Goal: Task Accomplishment & Management: Use online tool/utility

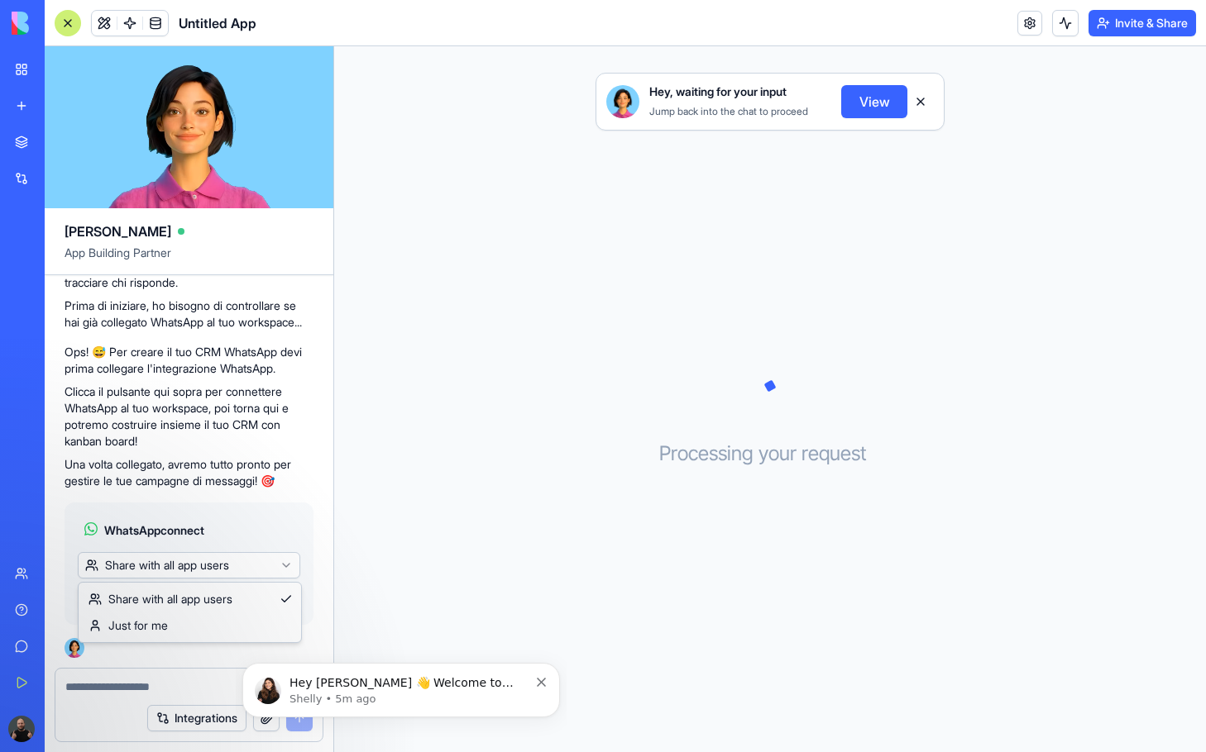
click at [252, 566] on html "BETA My Workspace New app Marketplace Integrations Recent Untitled App AI Logo …" at bounding box center [603, 376] width 1206 height 752
click at [105, 597] on span "Connect" at bounding box center [113, 598] width 45 height 17
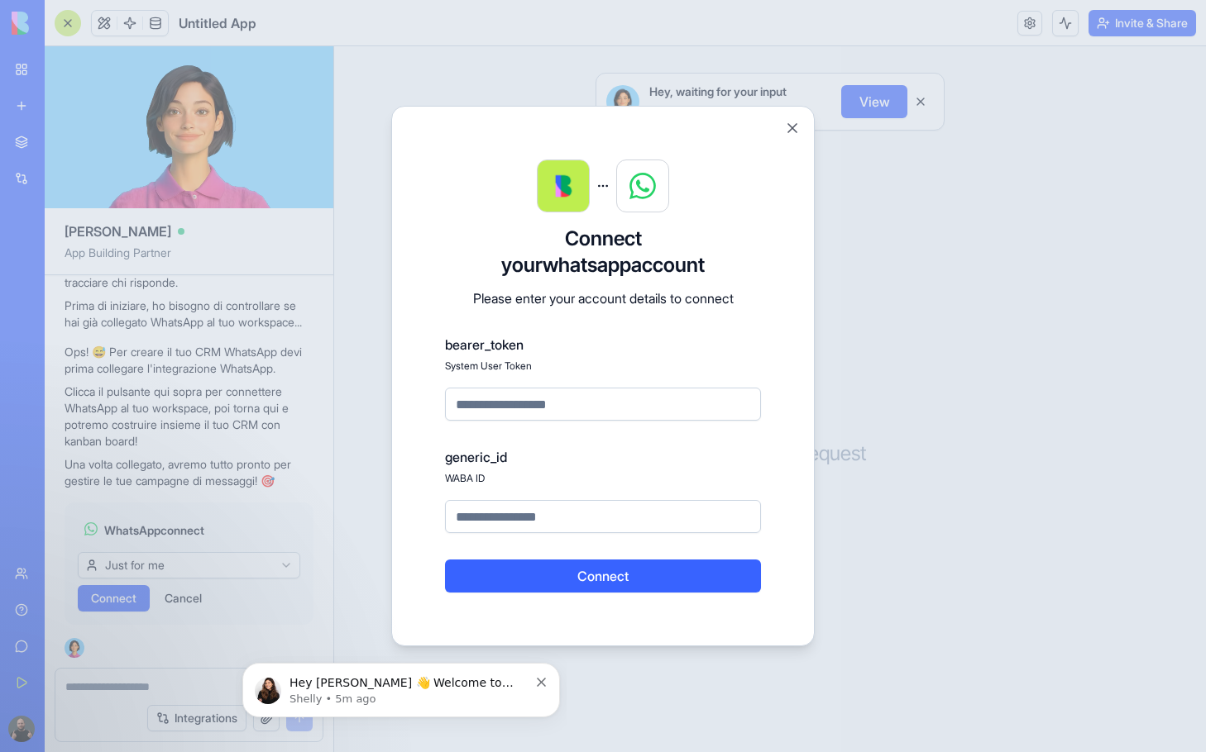
click at [557, 405] on input at bounding box center [603, 404] width 316 height 33
click at [537, 517] on input at bounding box center [603, 516] width 316 height 33
click at [643, 179] on img at bounding box center [642, 186] width 26 height 26
click at [789, 131] on button "Close" at bounding box center [792, 128] width 17 height 17
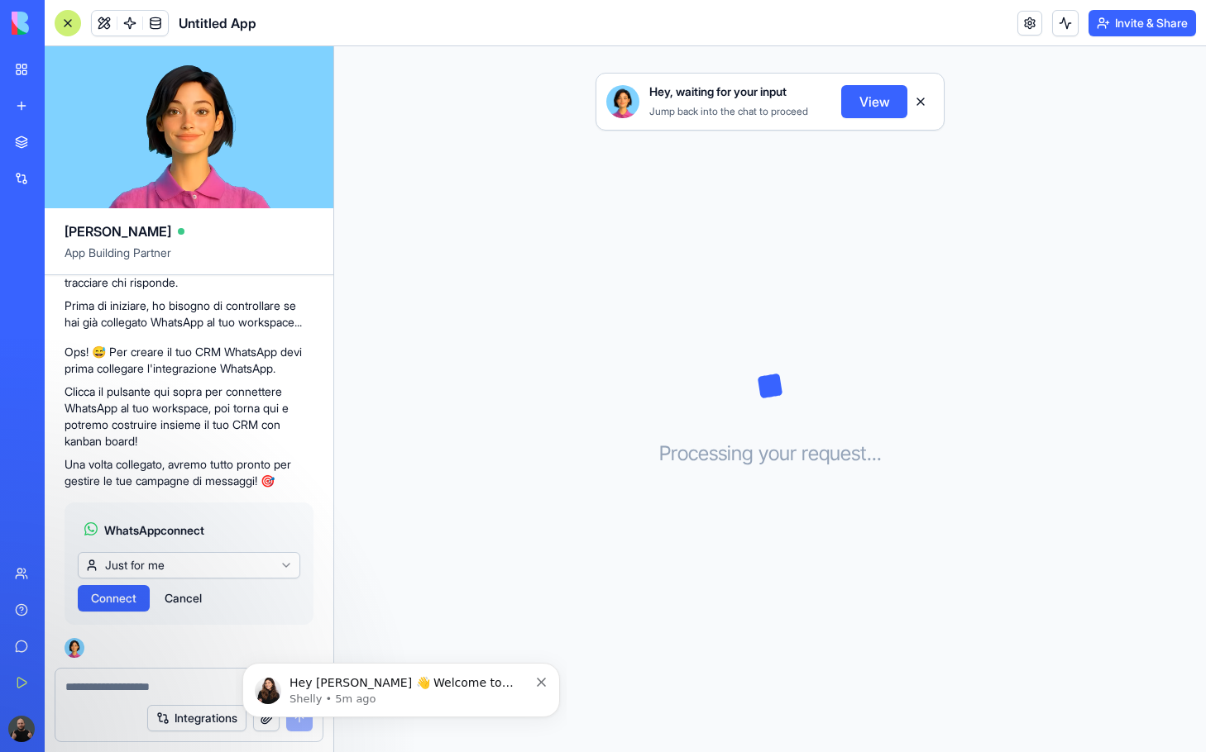
click at [193, 597] on button "Cancel" at bounding box center [183, 598] width 54 height 26
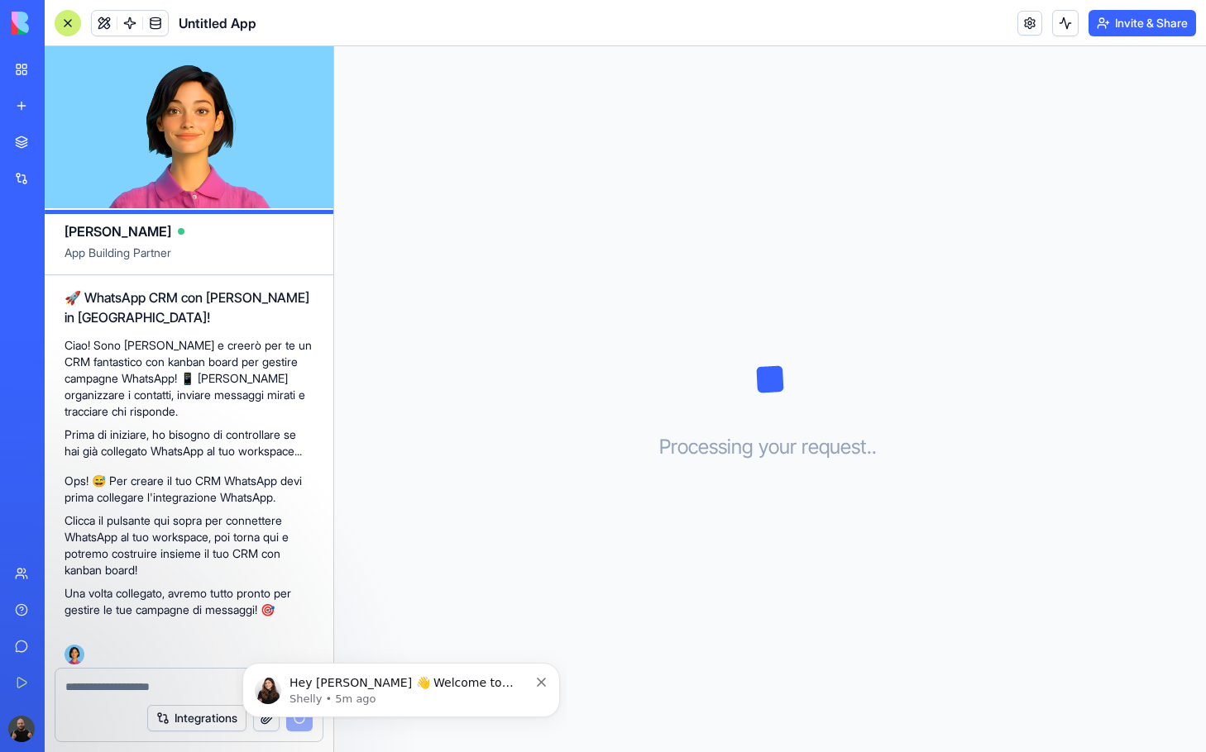
scroll to position [170, 0]
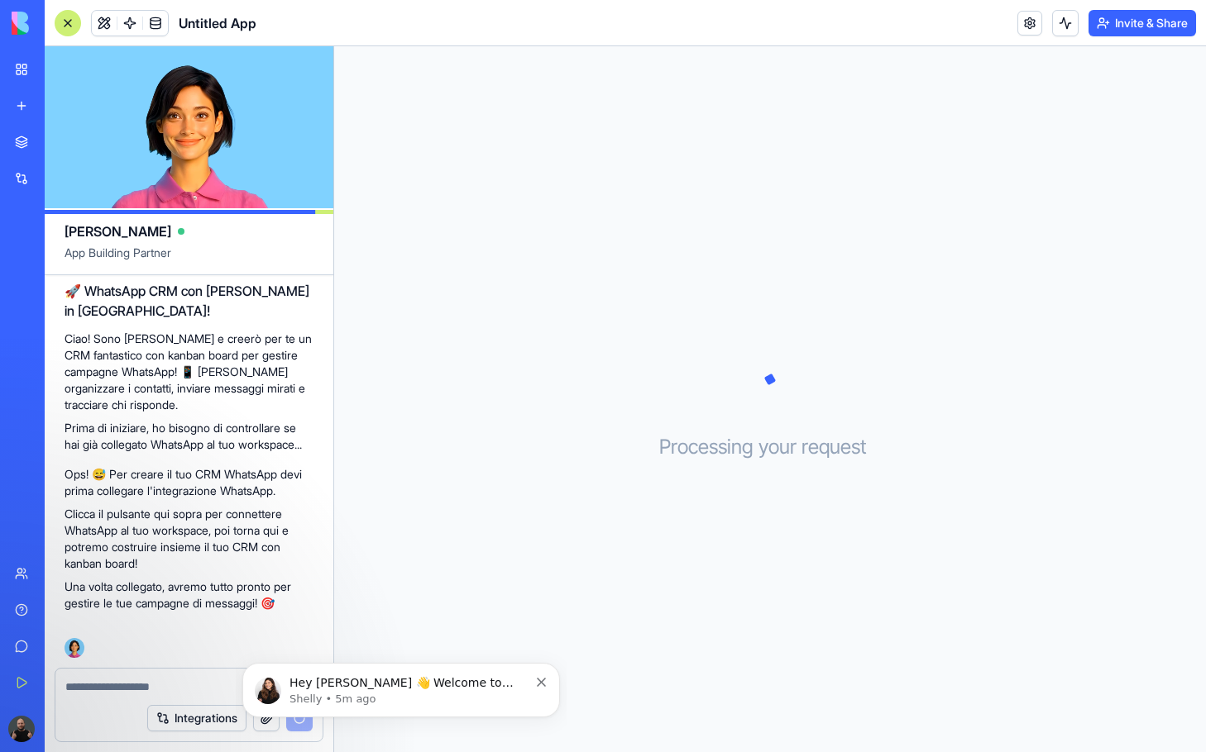
click at [543, 684] on icon "Dismiss notification" at bounding box center [541, 682] width 9 height 9
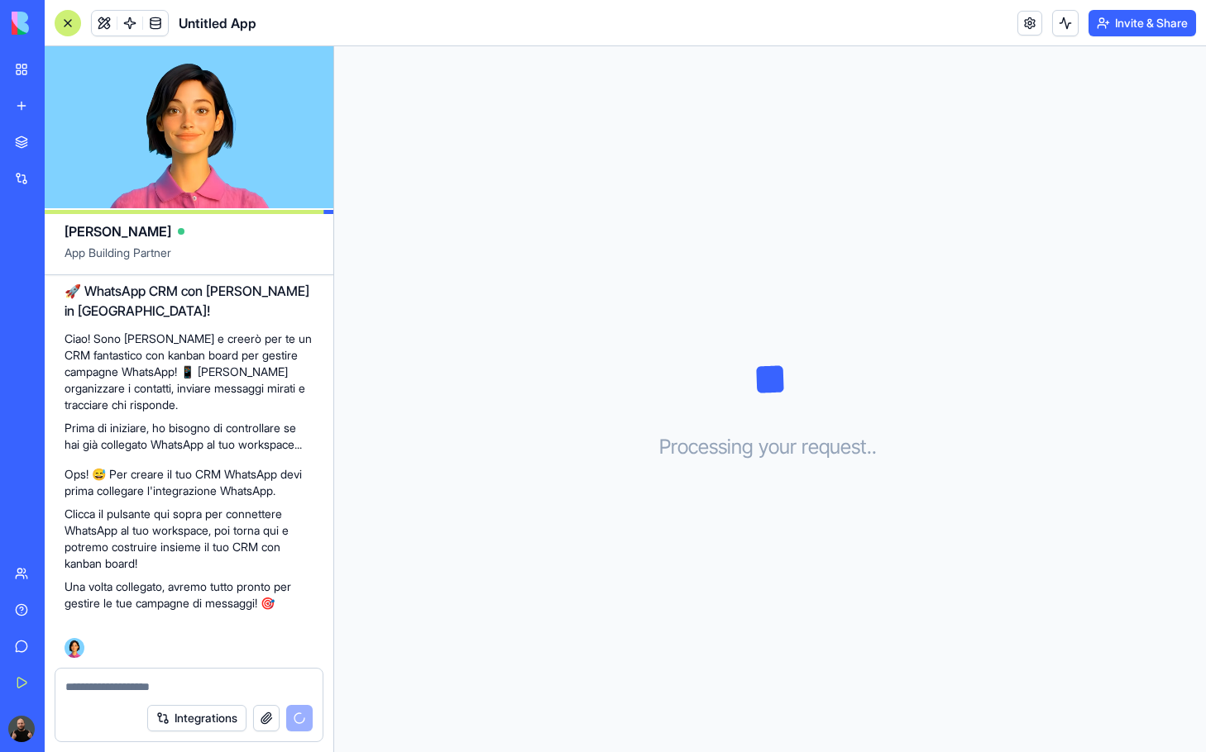
click at [10, 23] on div "BETA" at bounding box center [22, 23] width 35 height 46
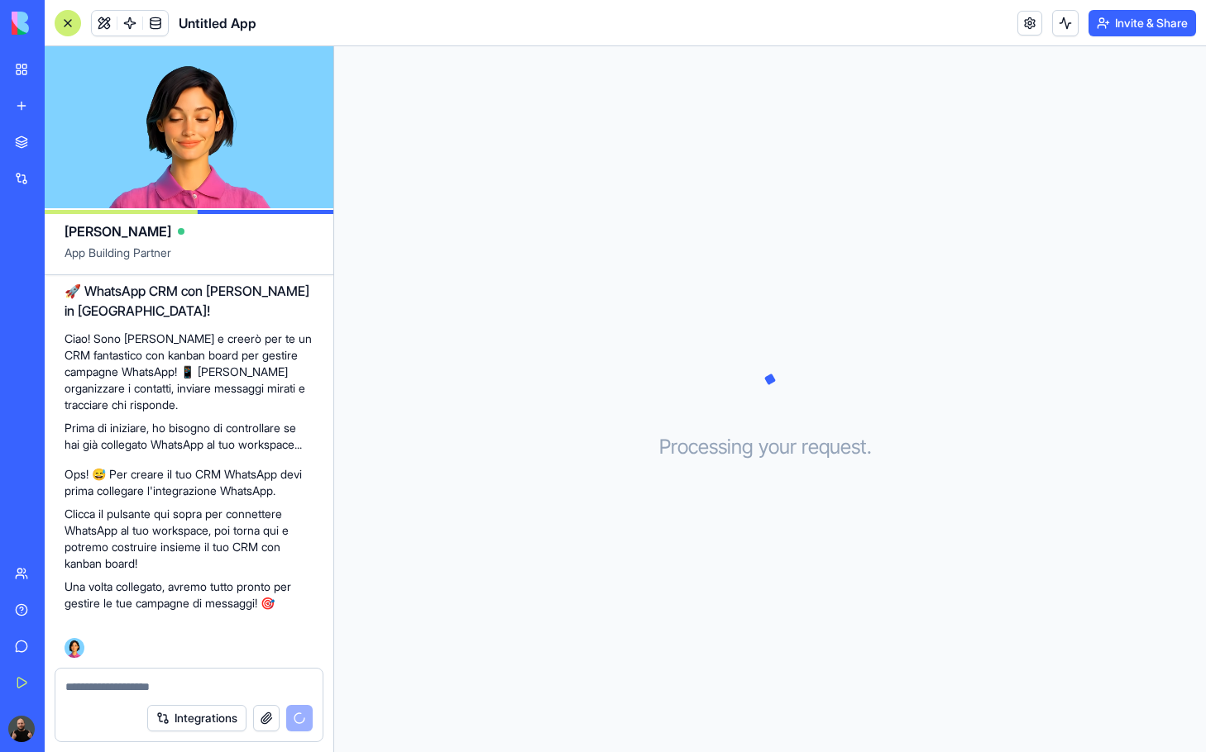
click at [17, 21] on img at bounding box center [63, 23] width 103 height 23
click at [62, 30] on div at bounding box center [68, 23] width 26 height 26
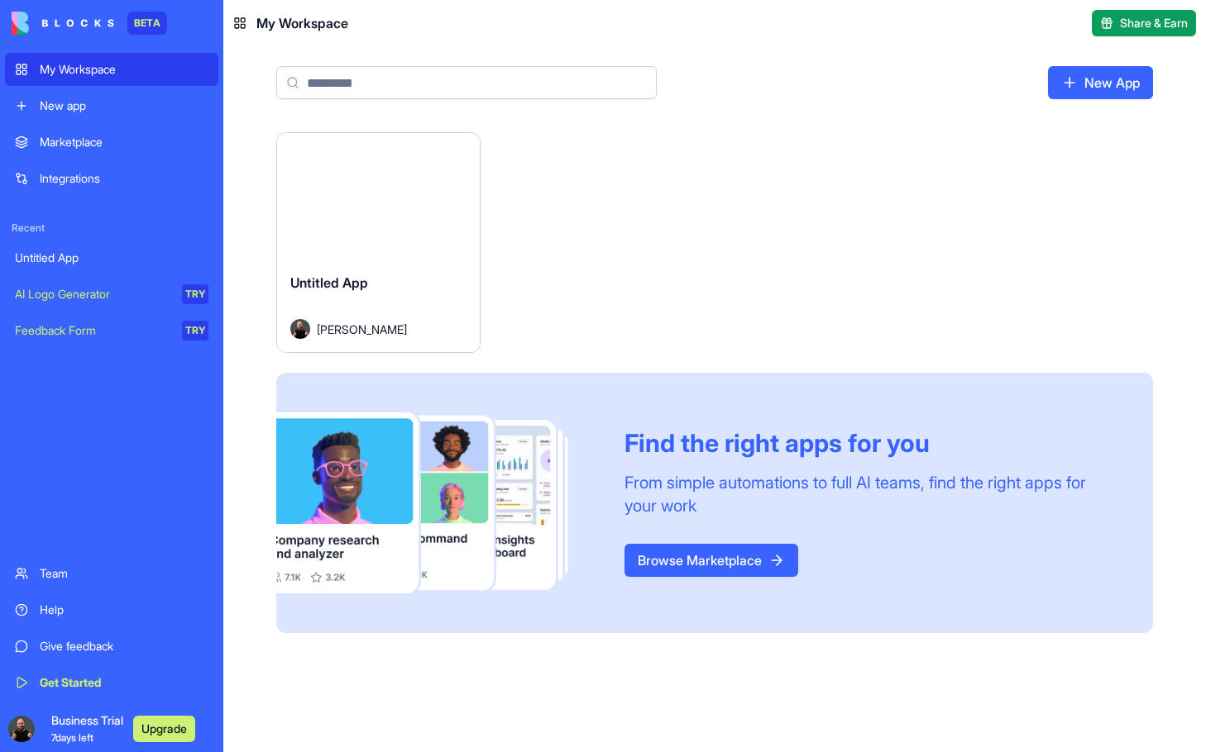
click at [432, 261] on div "Untitled App Luca Troso" at bounding box center [378, 306] width 203 height 93
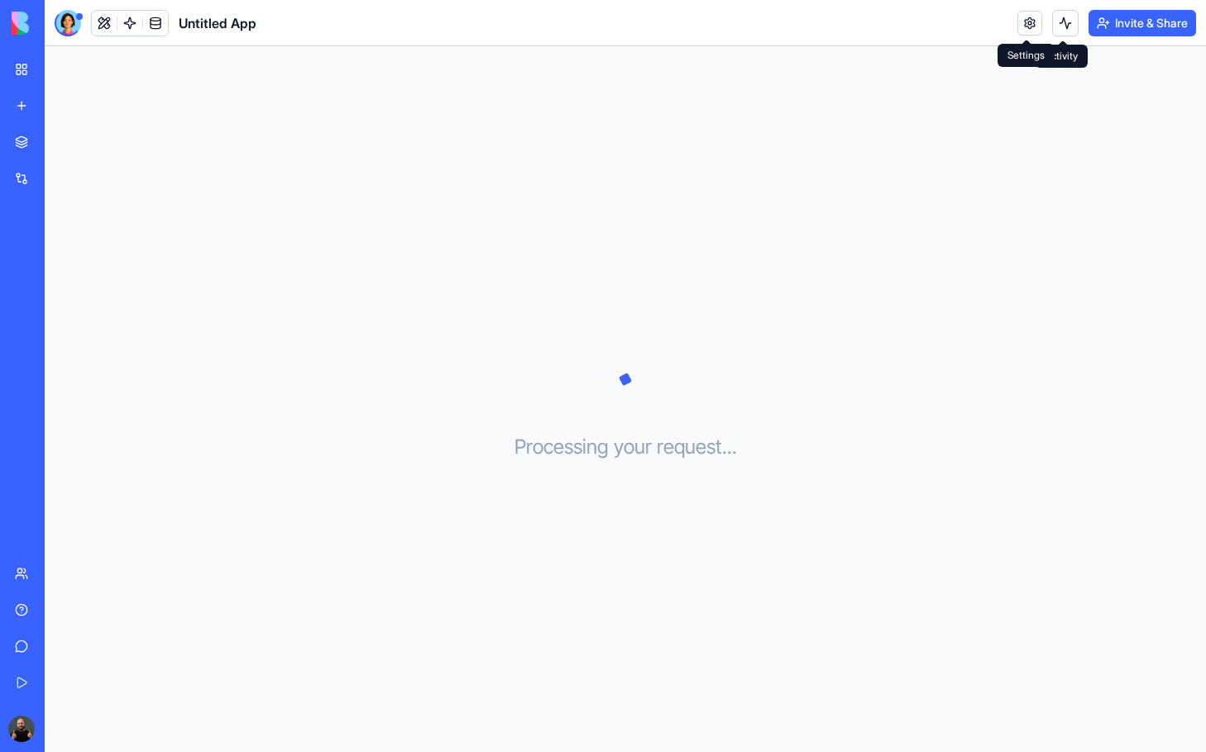
click at [1023, 23] on link at bounding box center [1029, 23] width 25 height 25
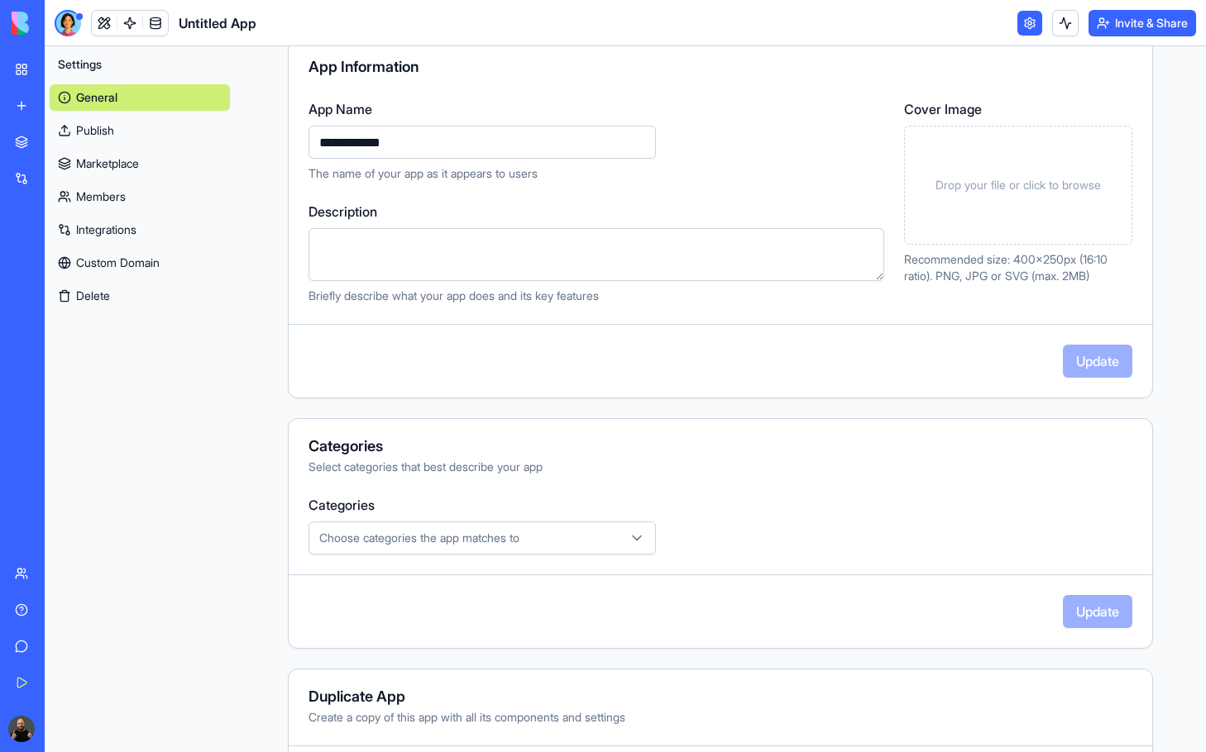
scroll to position [246, 0]
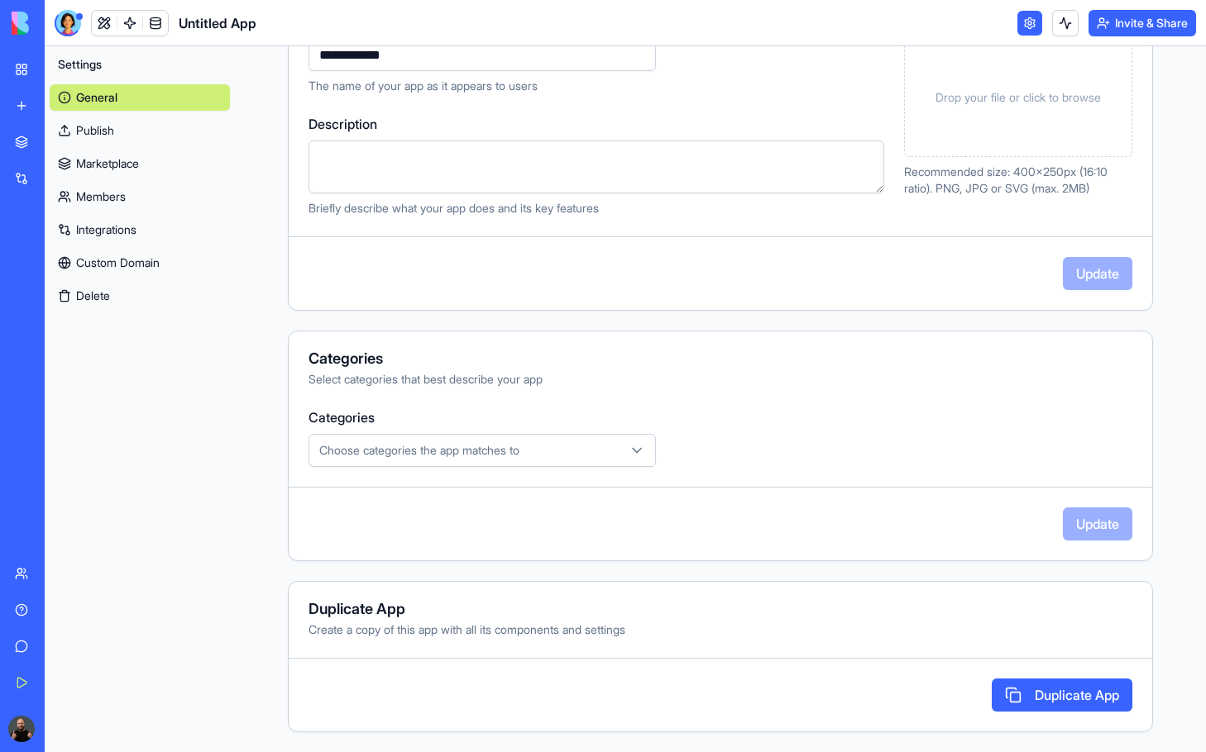
click at [133, 299] on button "Delete" at bounding box center [140, 296] width 180 height 26
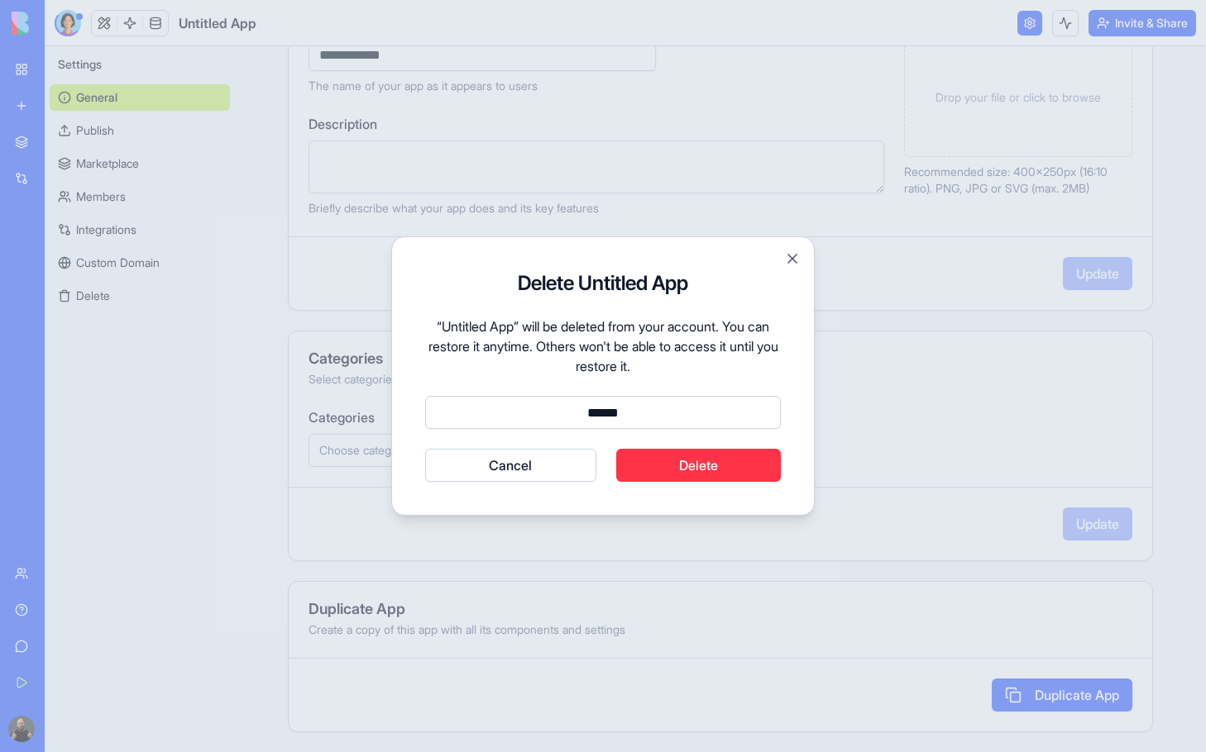
type input "******"
click at [659, 462] on button "Delete" at bounding box center [698, 465] width 165 height 33
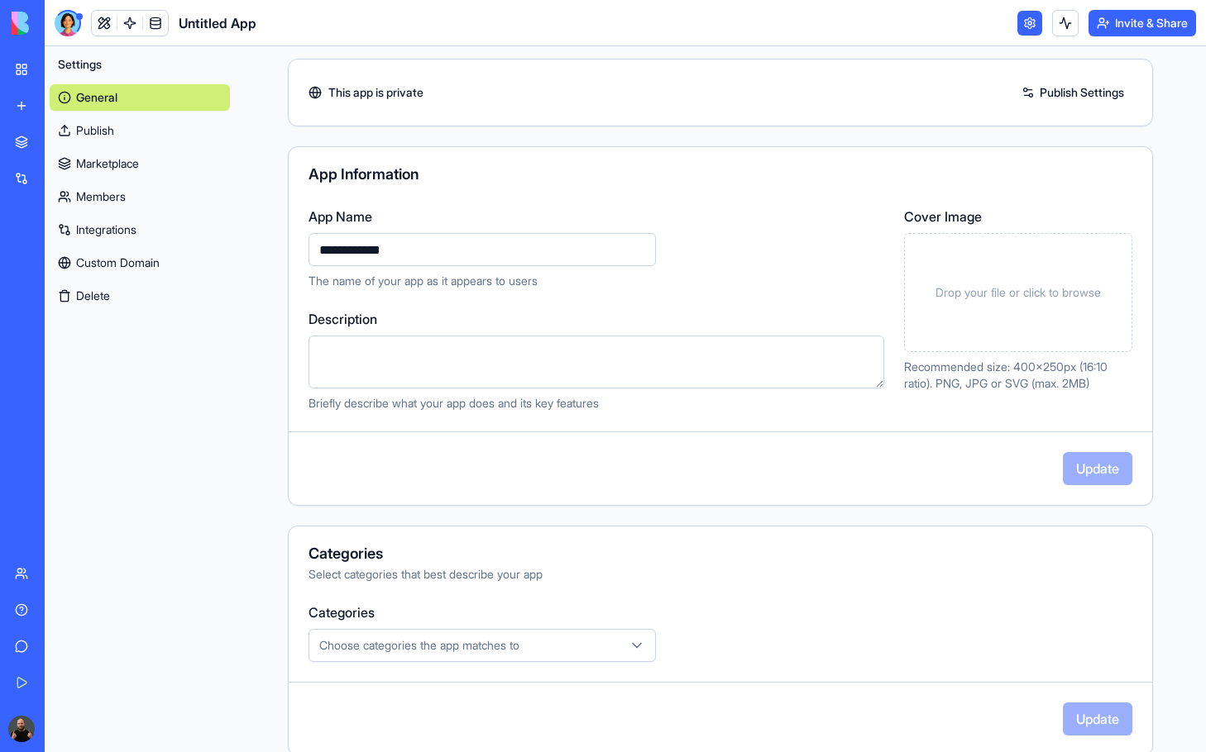
scroll to position [0, 0]
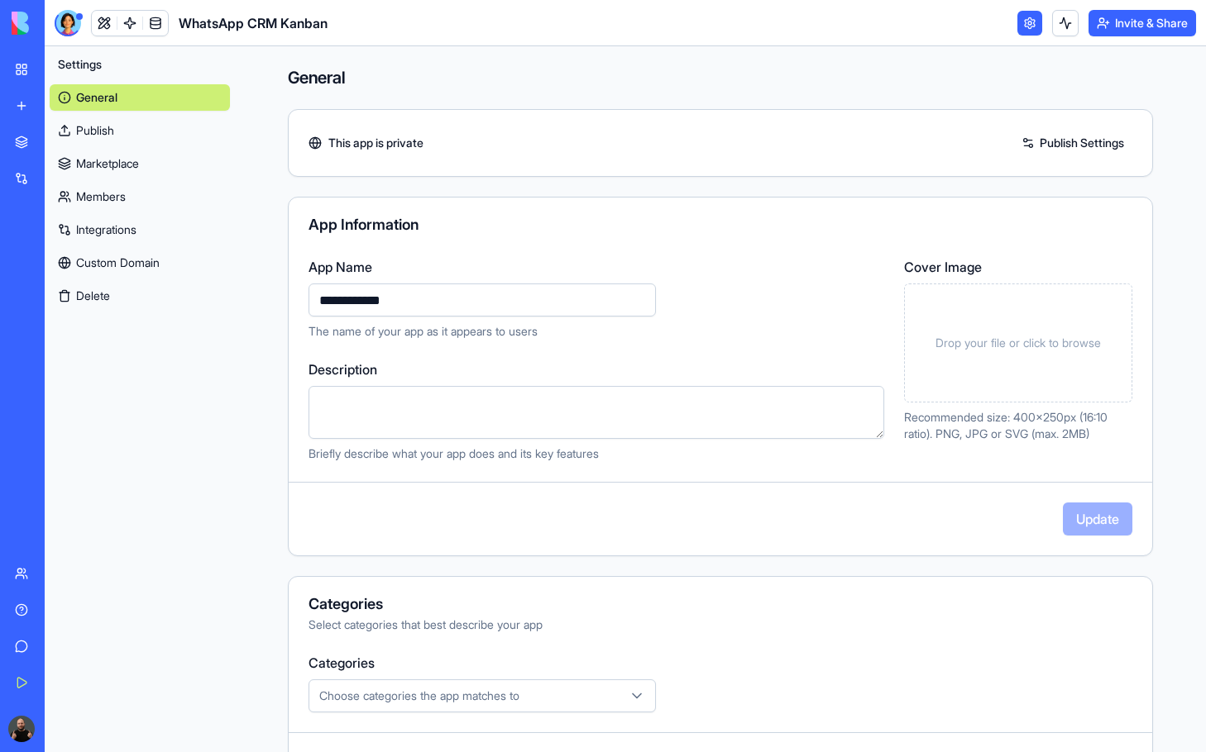
click at [28, 25] on img at bounding box center [63, 23] width 103 height 23
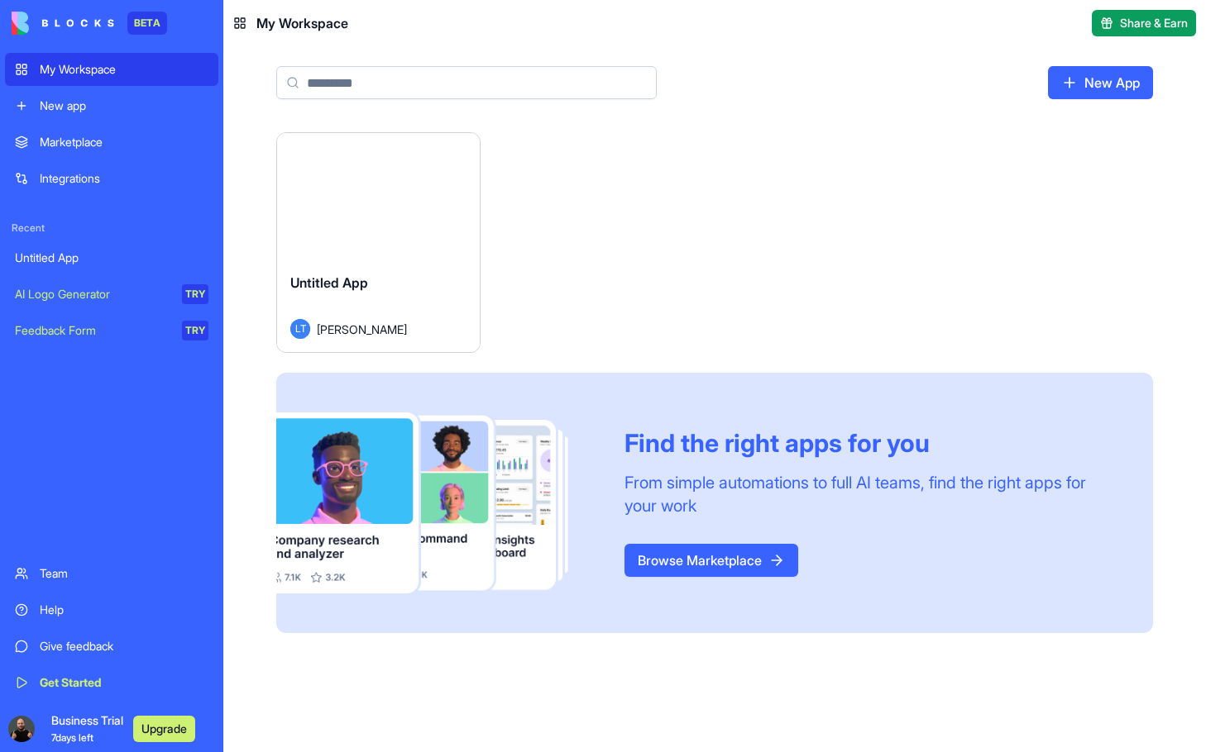
click at [28, 64] on link "My Workspace" at bounding box center [111, 69] width 213 height 33
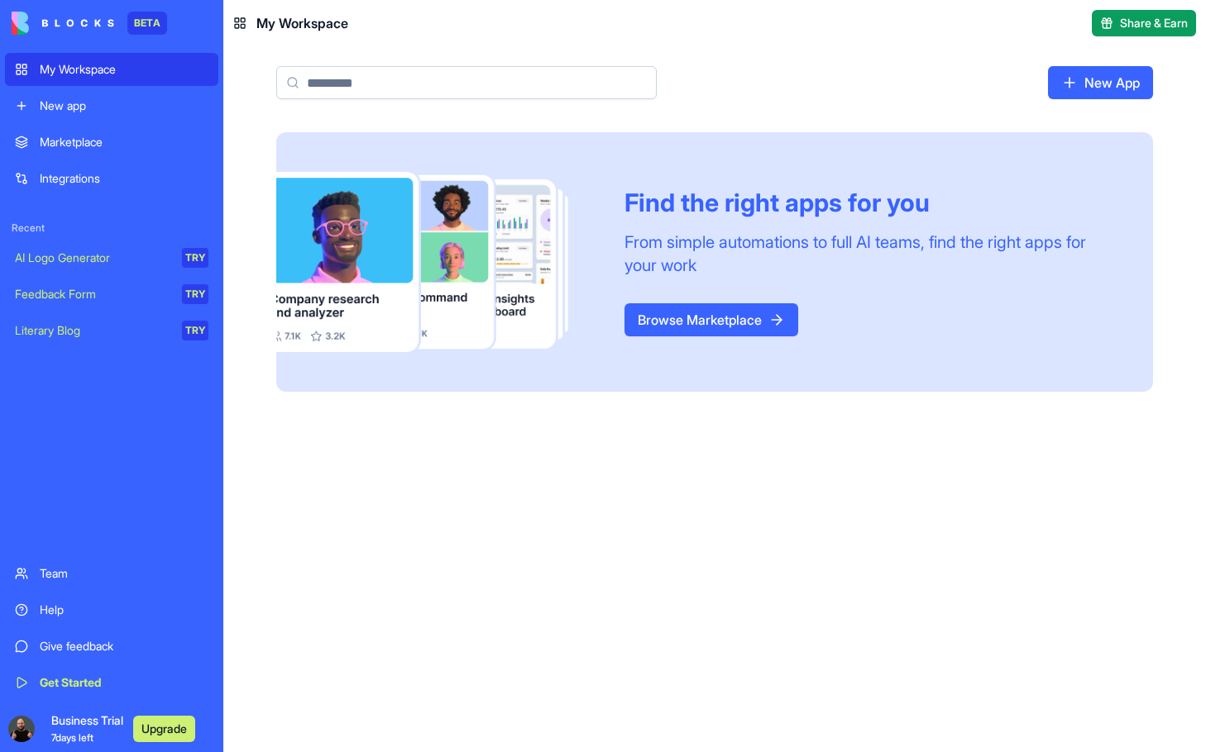
click at [90, 138] on div "Marketplace" at bounding box center [124, 142] width 169 height 17
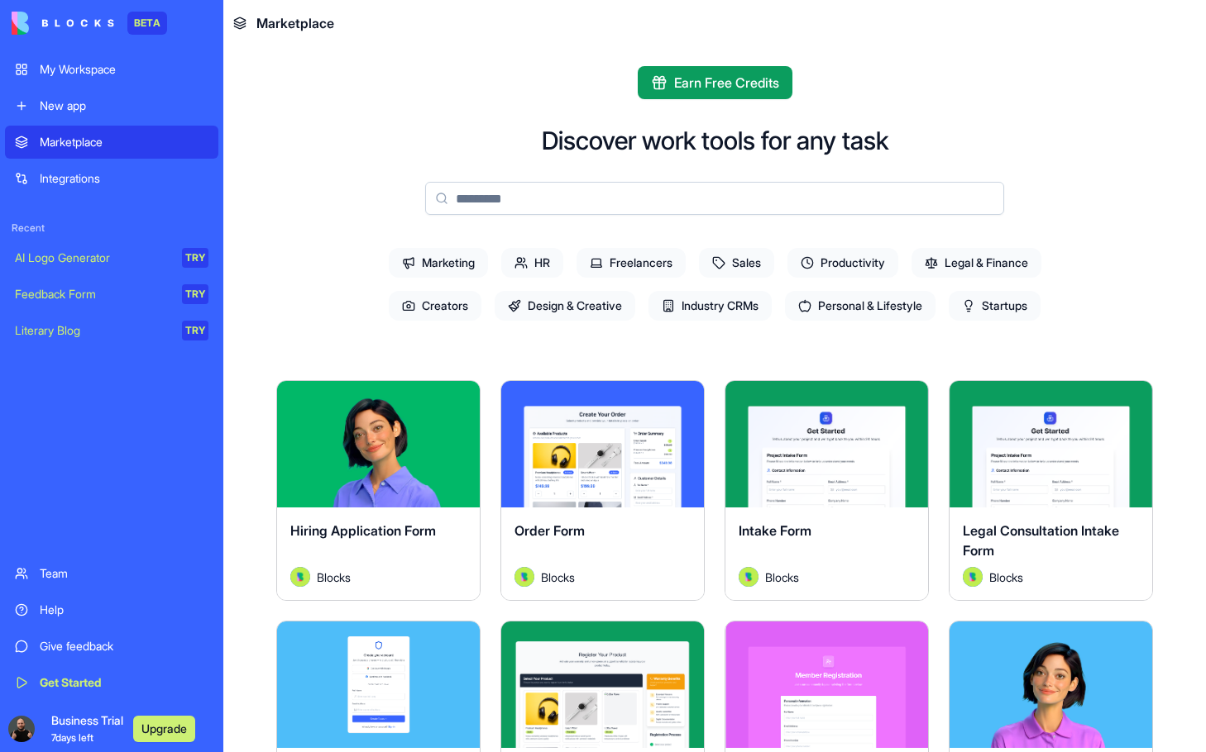
click at [996, 305] on span "Startups" at bounding box center [994, 306] width 92 height 30
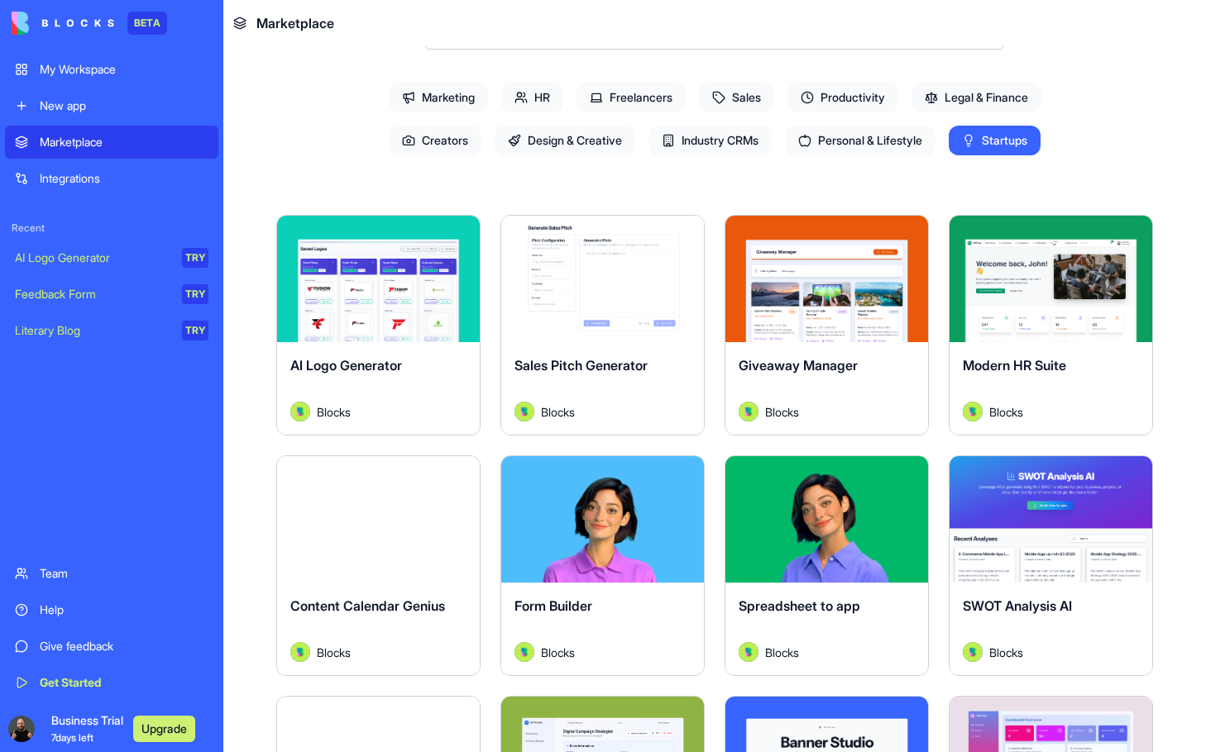
scroll to position [248, 0]
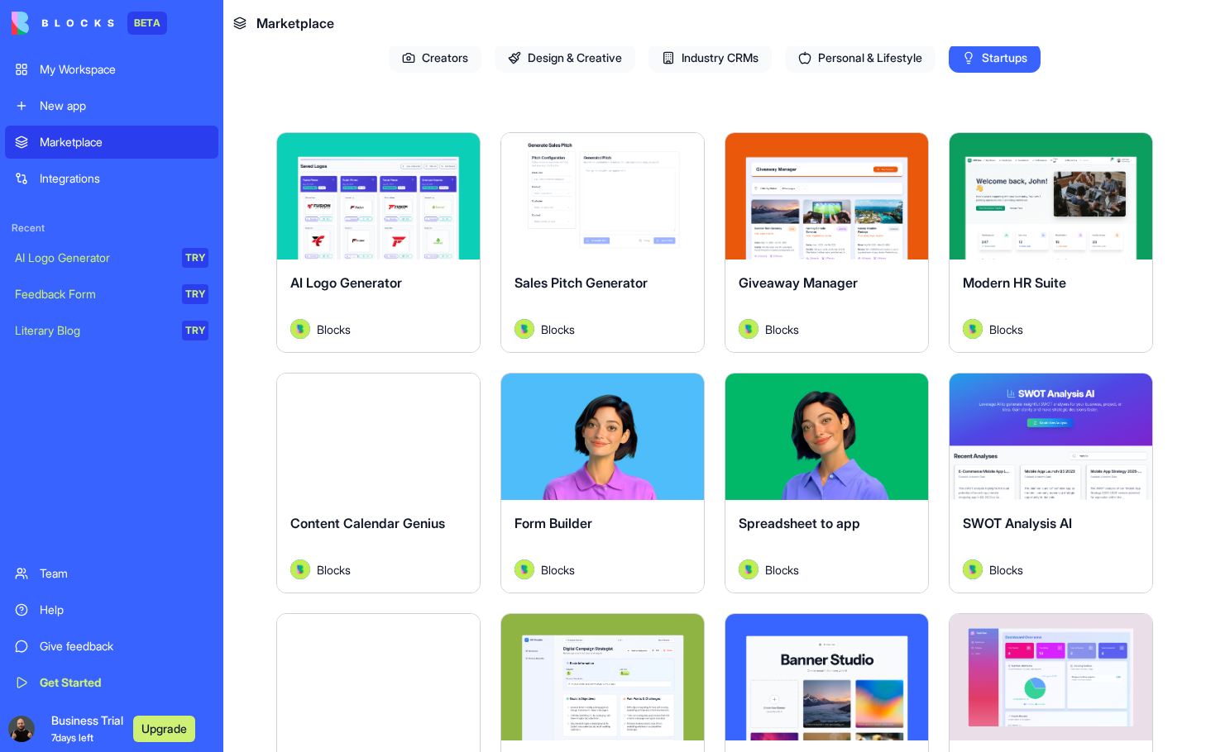
click at [396, 238] on div "Explore" at bounding box center [378, 196] width 203 height 127
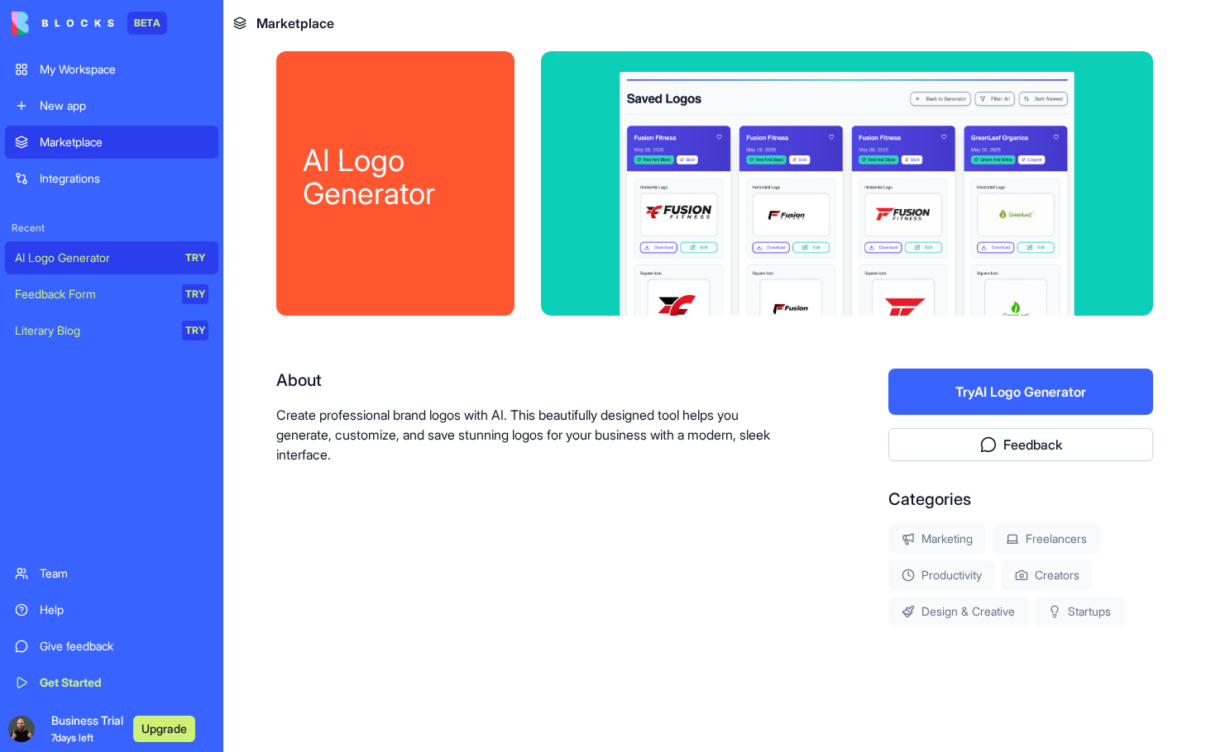
scroll to position [15, 0]
click at [986, 390] on button "Try AI Logo Generator" at bounding box center [1020, 392] width 265 height 46
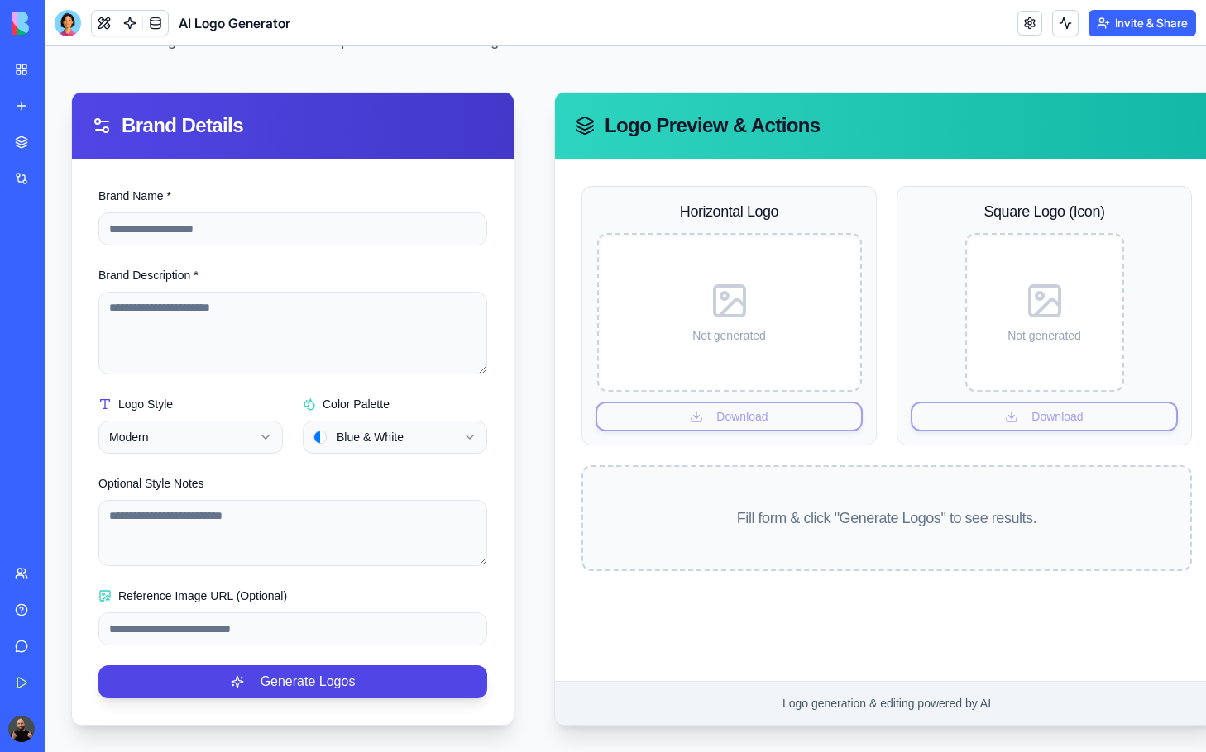
scroll to position [136, 0]
click at [204, 217] on input "Brand Name *" at bounding box center [292, 229] width 389 height 33
type input "**********"
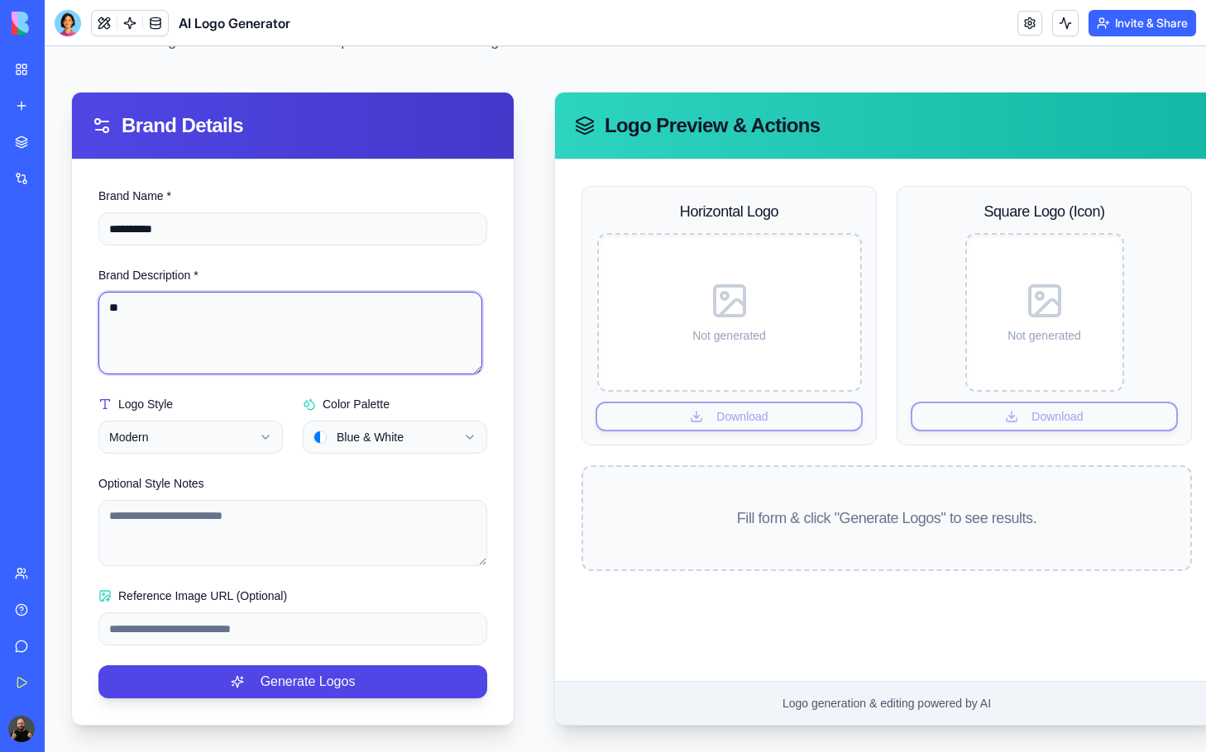
type textarea "*"
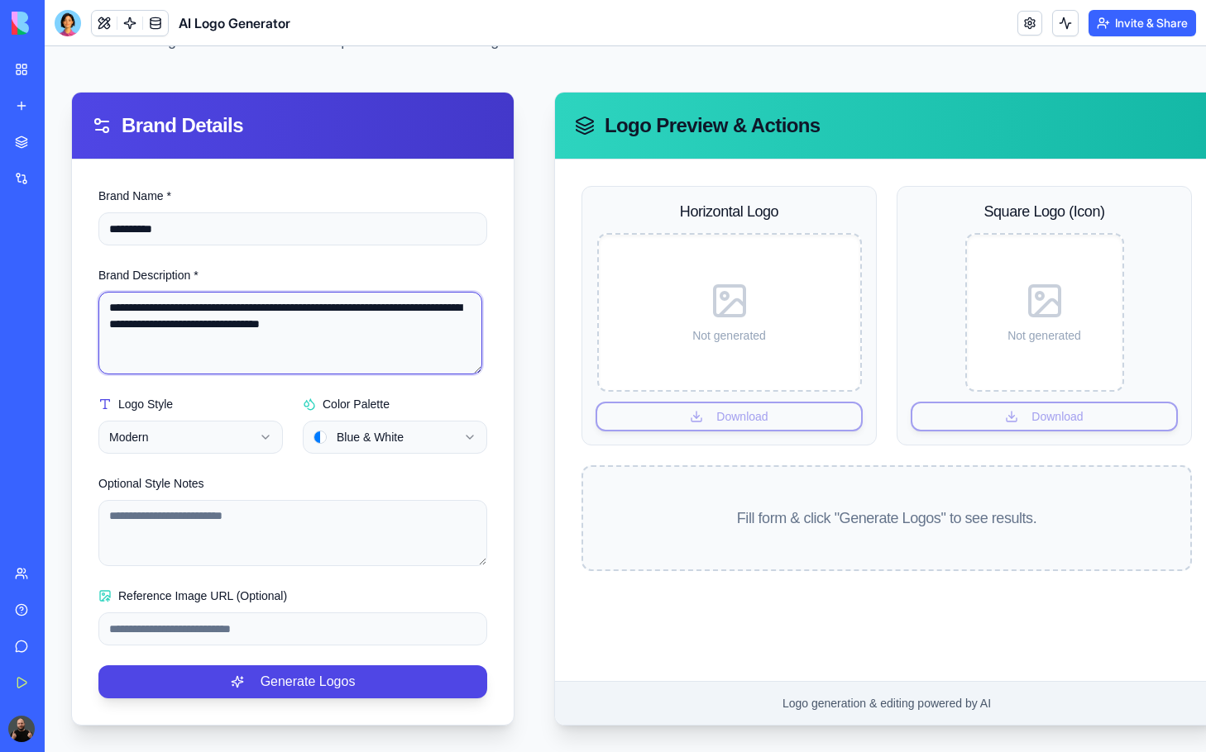
type textarea "**********"
click at [368, 426] on body "**********" at bounding box center [625, 337] width 1161 height 829
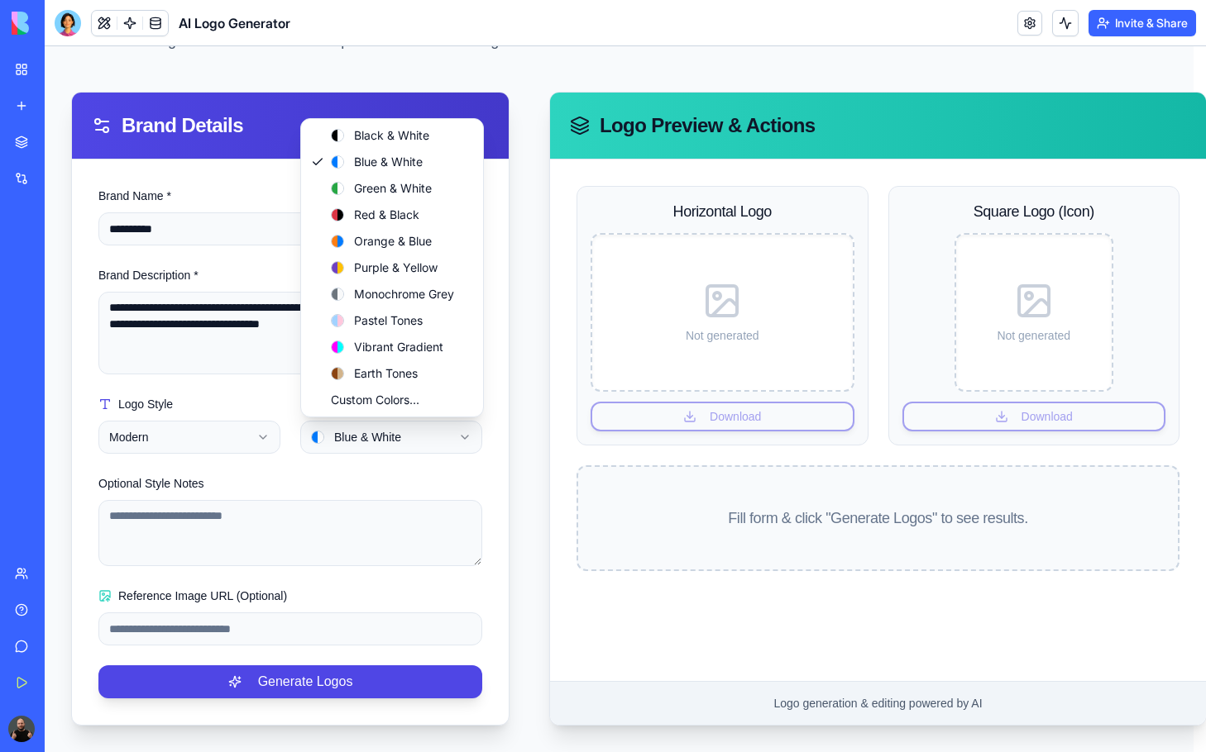
scroll to position [123, 0]
select select "**********"
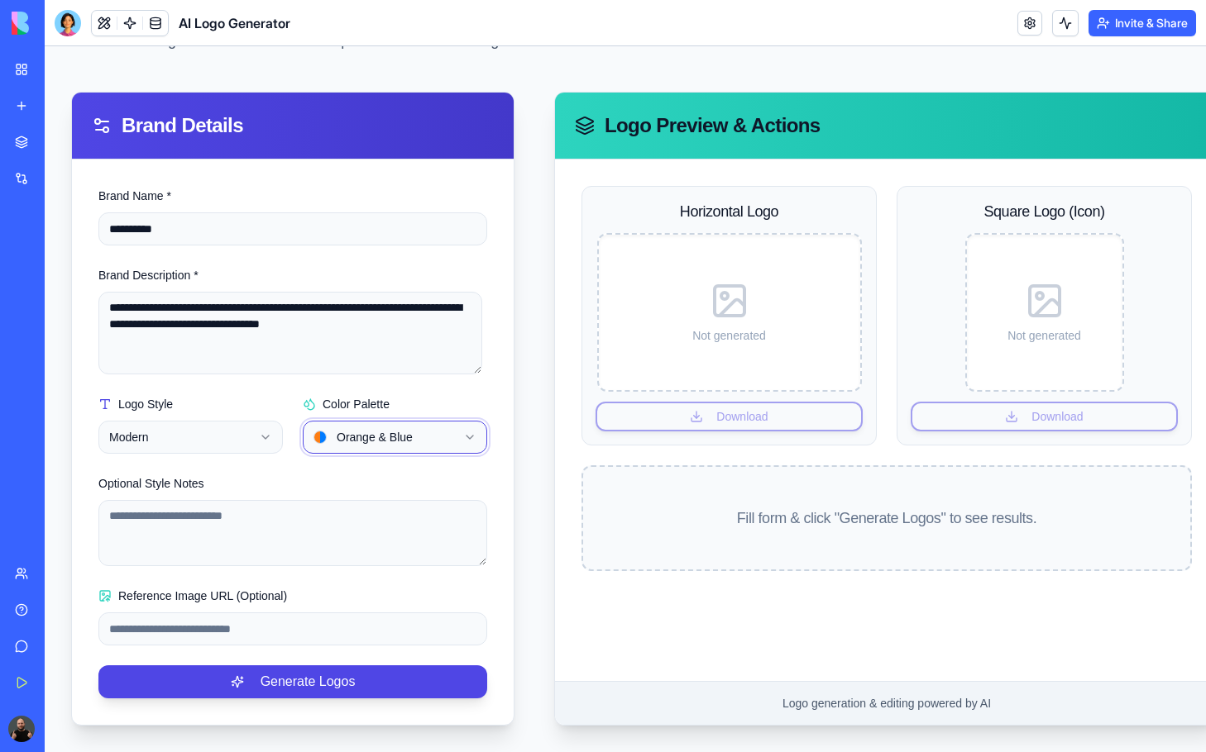
scroll to position [136, 0]
click at [270, 666] on button "Generate Logos" at bounding box center [292, 682] width 389 height 33
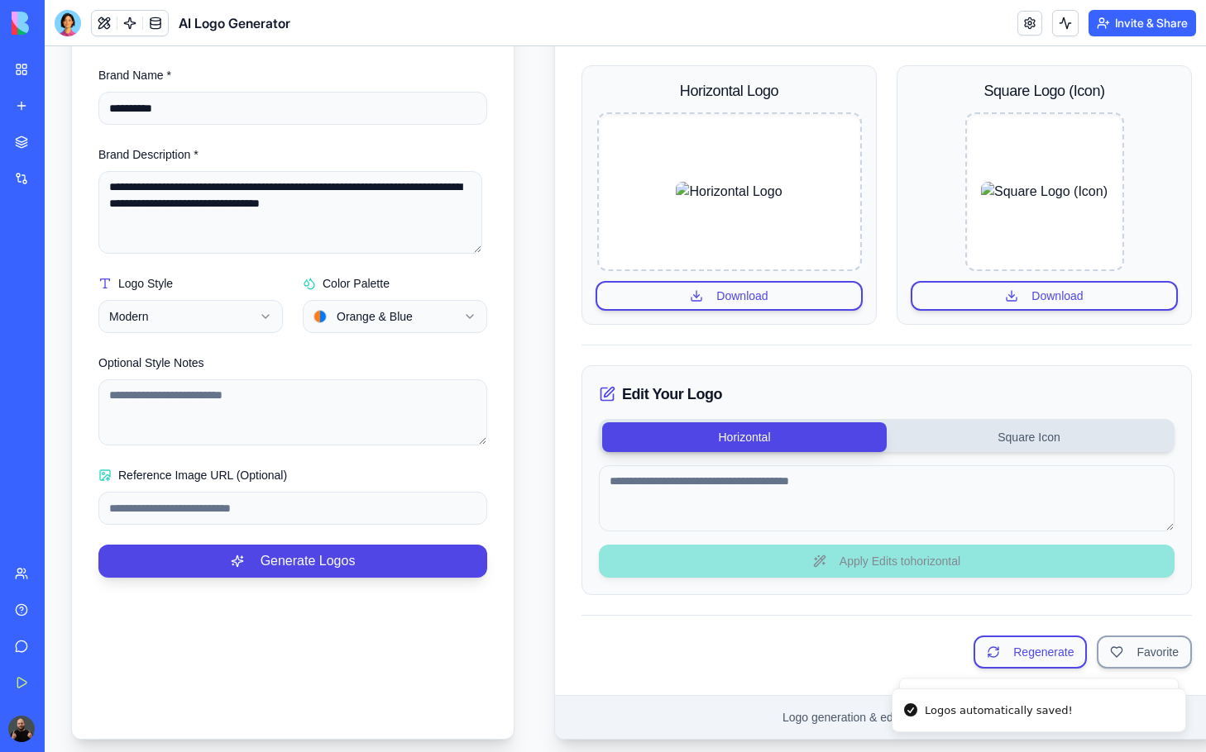
scroll to position [270, 0]
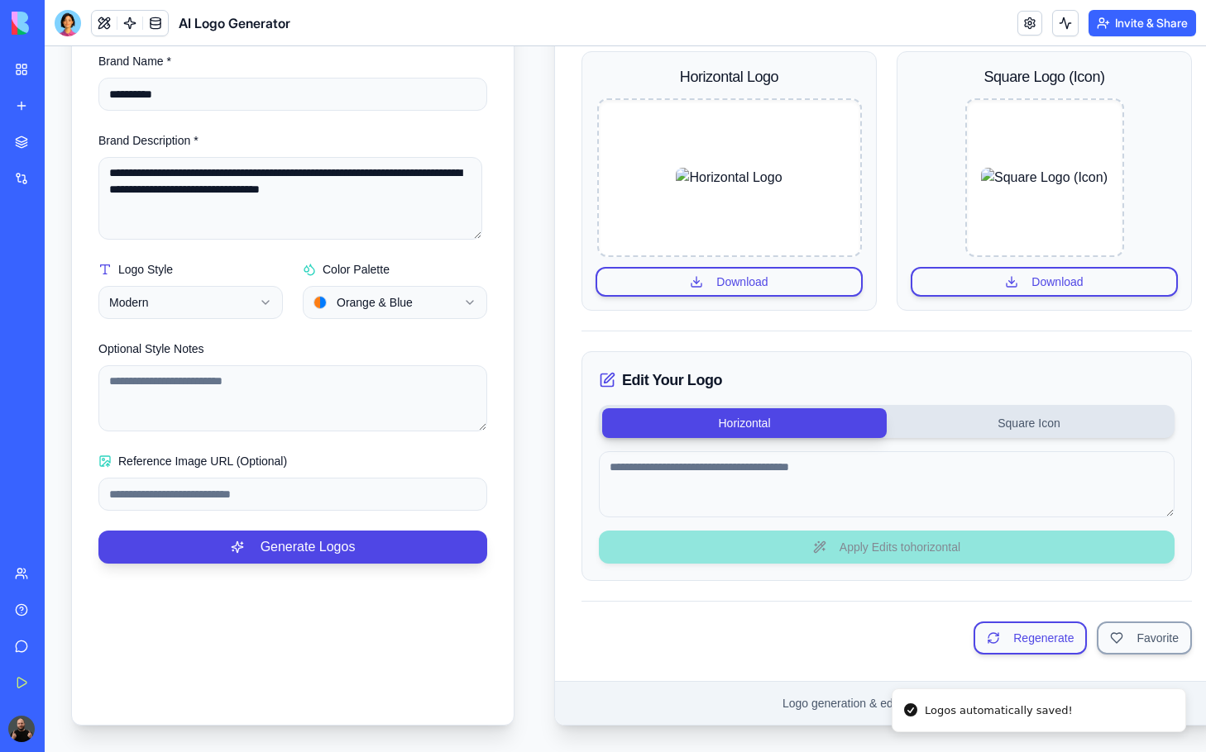
click at [1044, 416] on button "Square Icon" at bounding box center [1028, 423] width 284 height 30
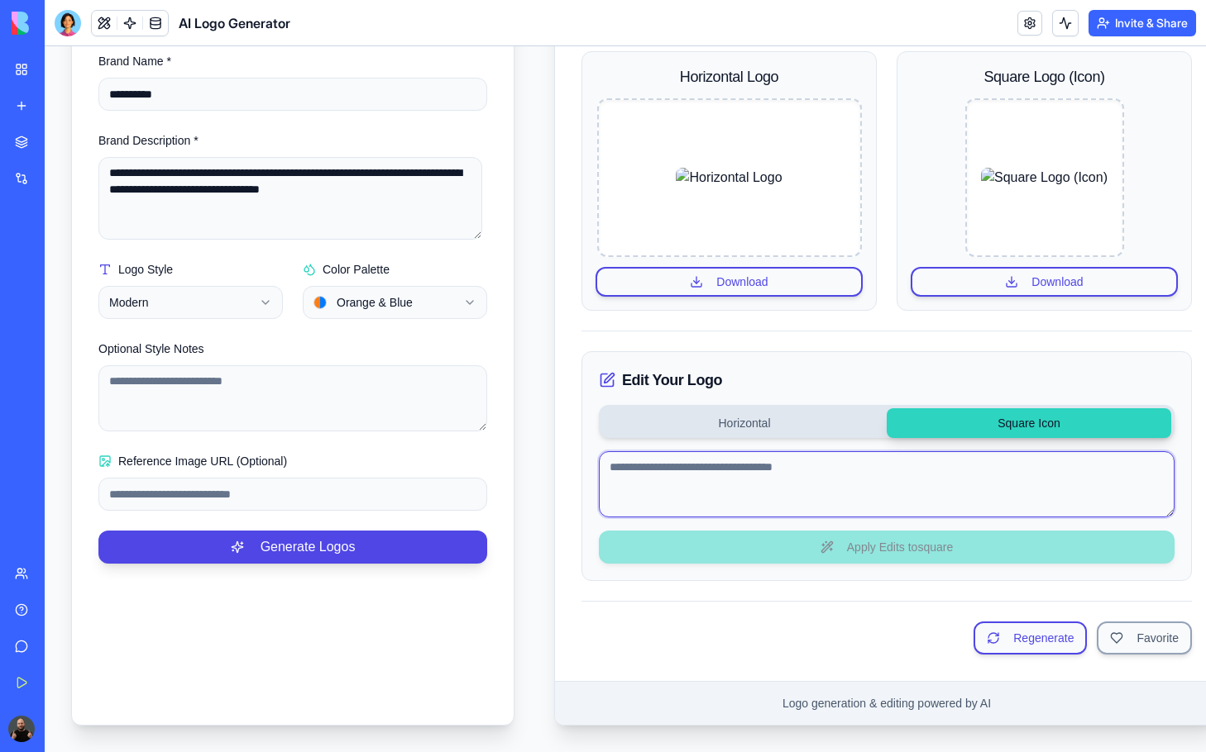
click at [887, 472] on textarea at bounding box center [887, 484] width 576 height 66
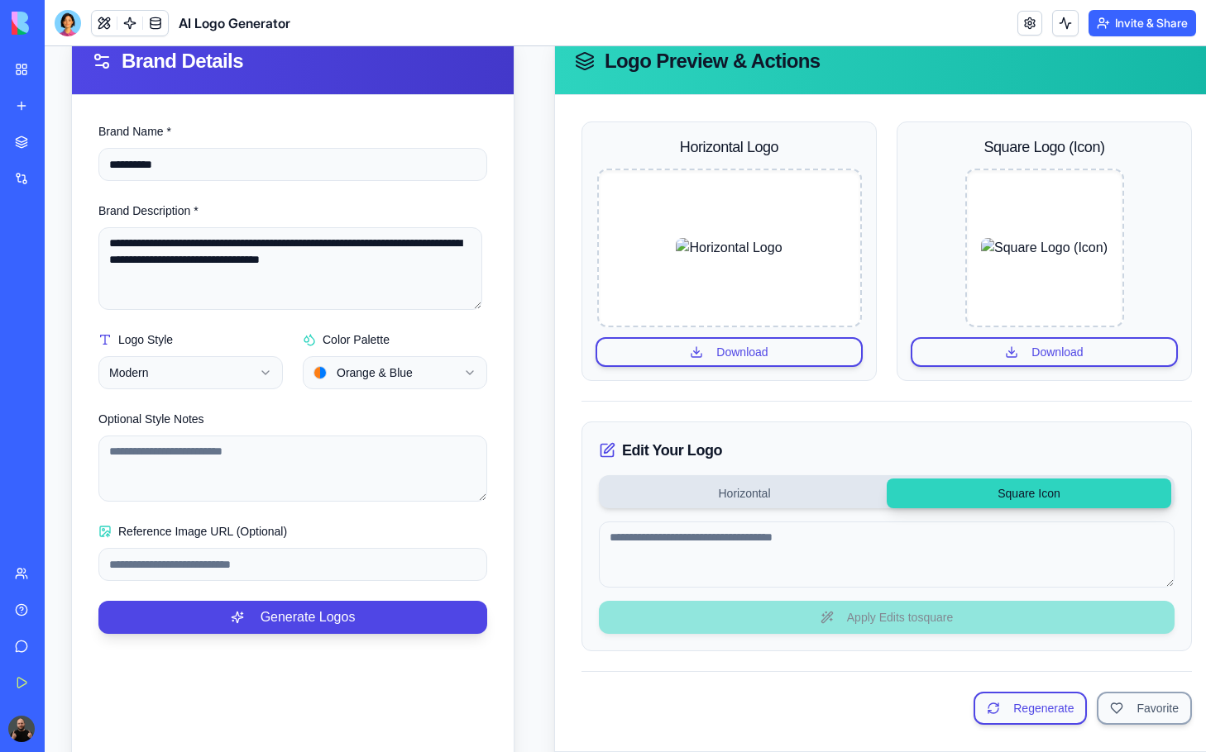
click at [1025, 238] on img at bounding box center [1044, 248] width 127 height 20
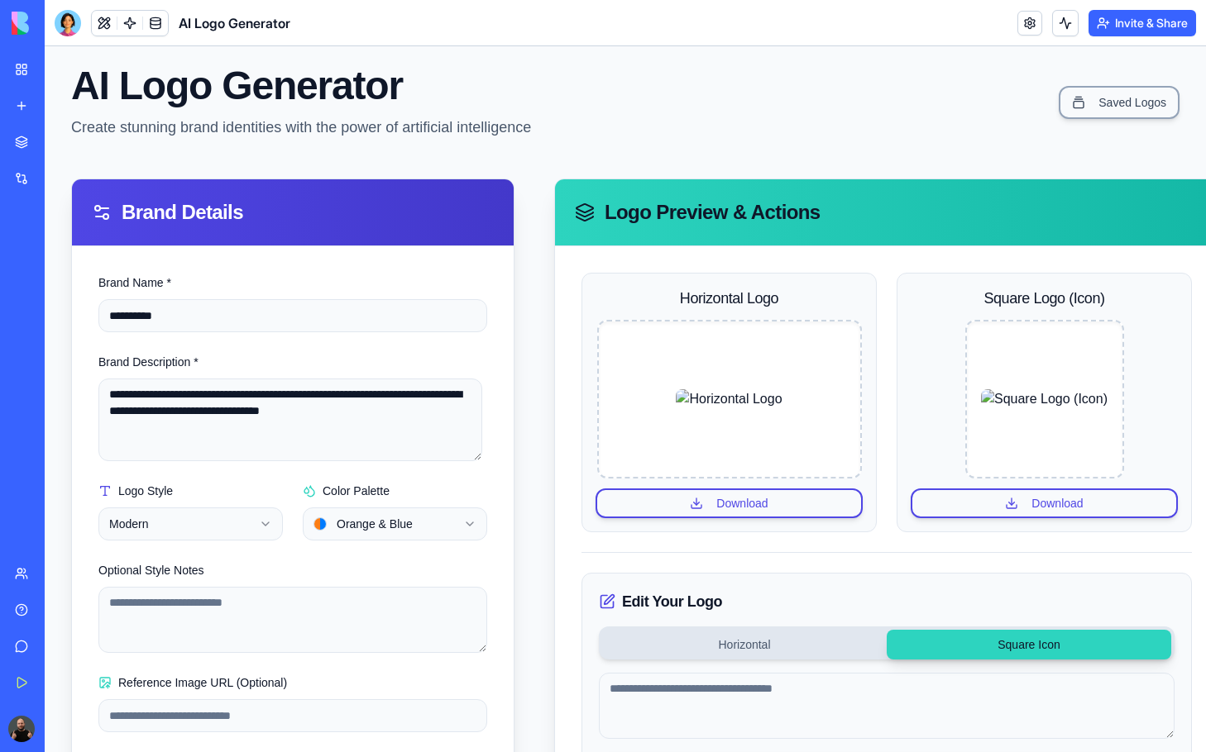
scroll to position [0, 0]
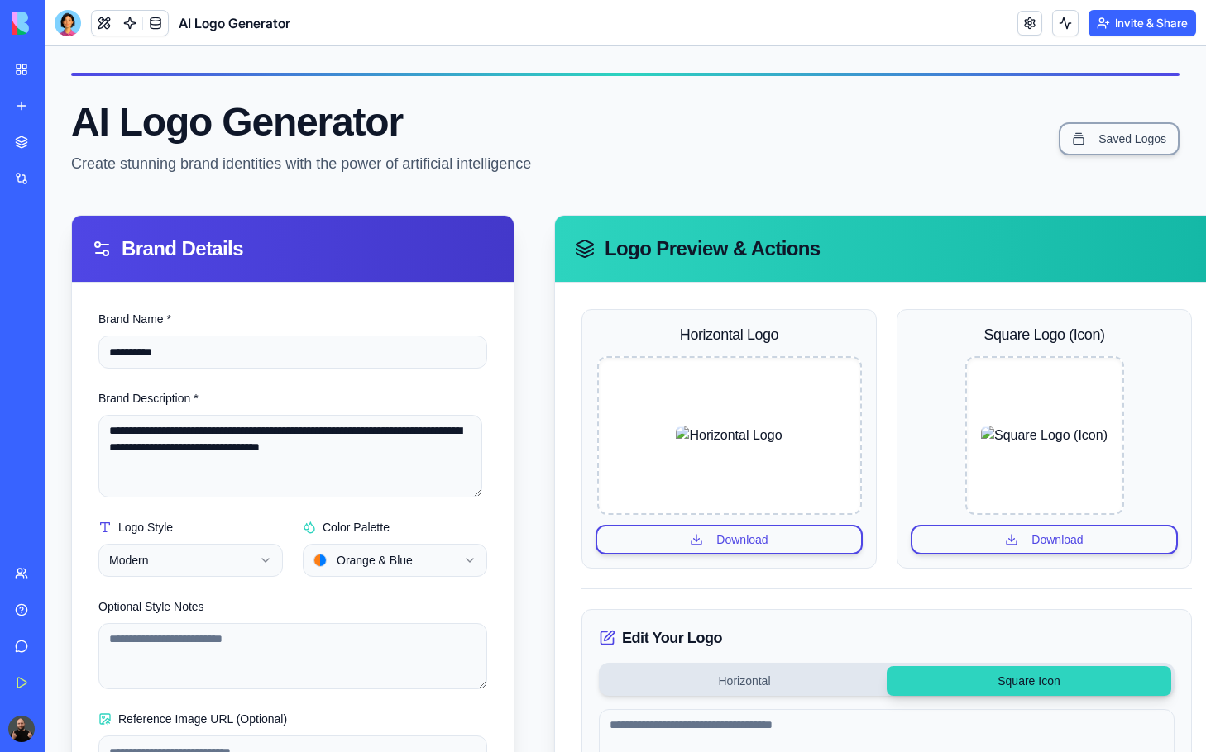
click at [23, 73] on link "My Workspace" at bounding box center [38, 69] width 66 height 33
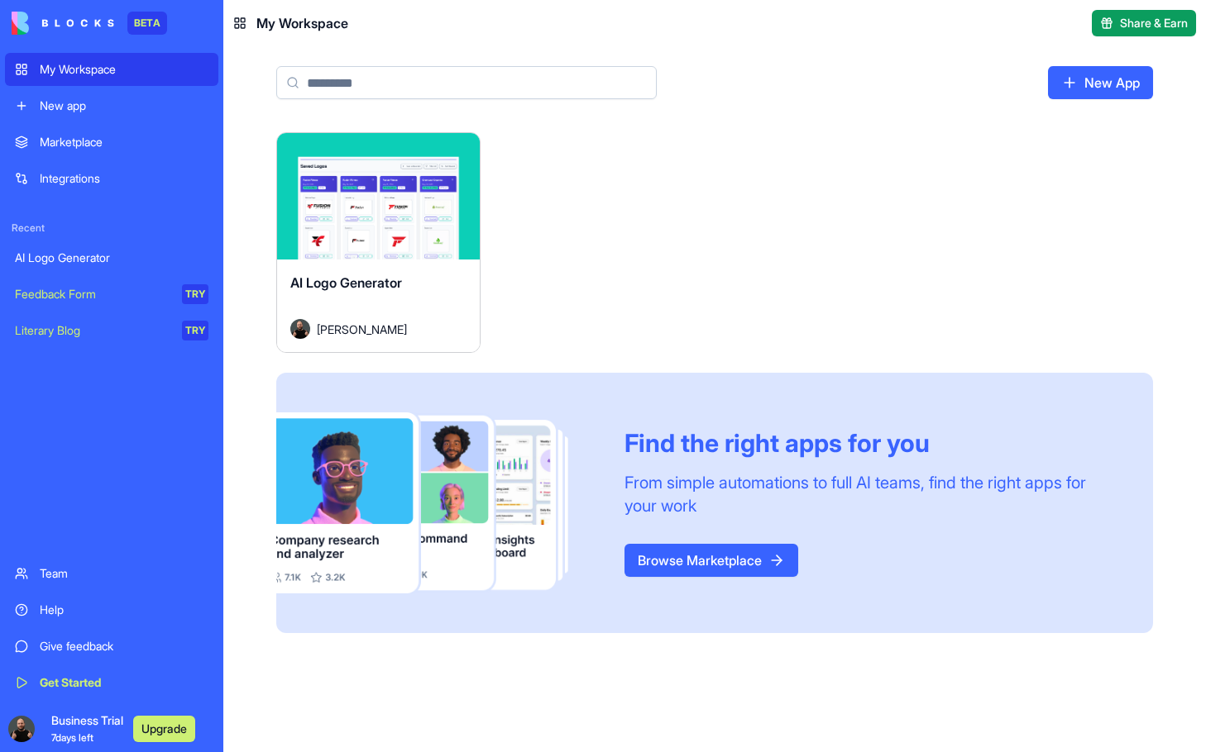
click at [82, 101] on div "New app" at bounding box center [124, 106] width 169 height 17
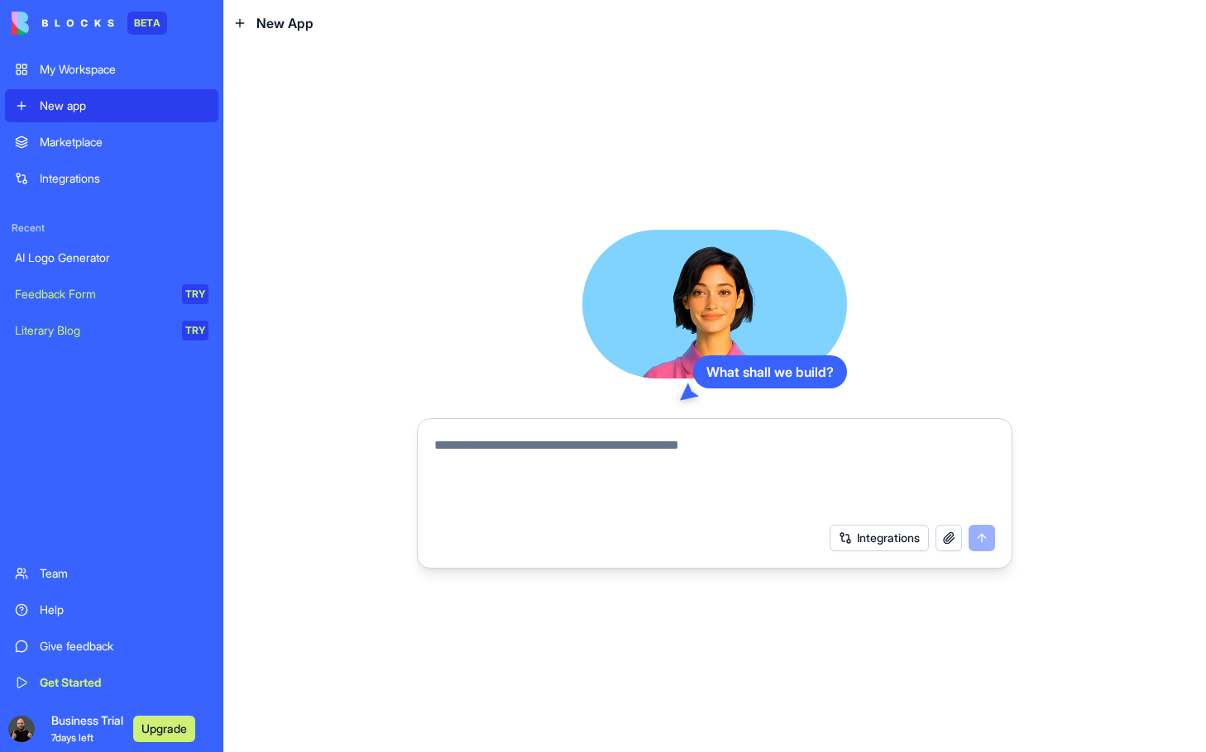
drag, startPoint x: 709, startPoint y: 370, endPoint x: 874, endPoint y: 370, distance: 165.4
click at [853, 375] on div "What shall we build? Integrations" at bounding box center [714, 399] width 595 height 339
click at [972, 345] on div "What shall we build? Integrations" at bounding box center [714, 399] width 595 height 339
click at [685, 265] on video at bounding box center [714, 304] width 265 height 149
click at [864, 537] on button "Integrations" at bounding box center [878, 538] width 99 height 26
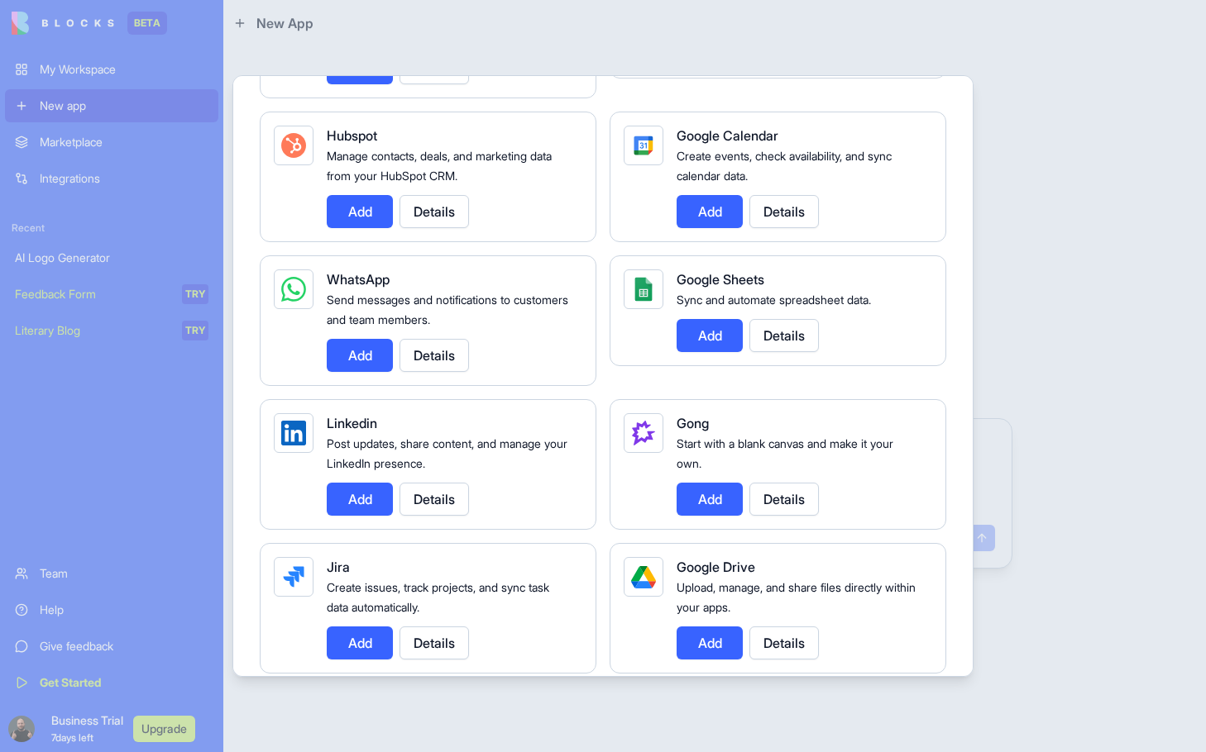
scroll to position [662, 0]
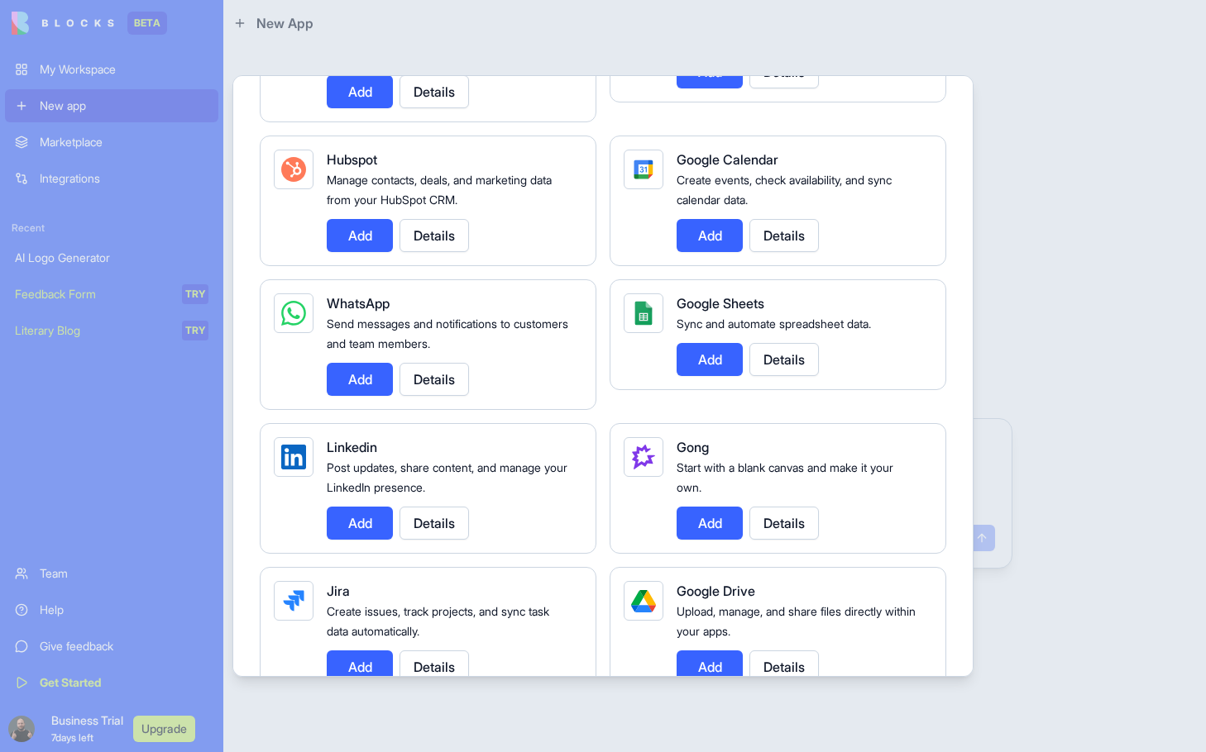
click at [419, 383] on button "Details" at bounding box center [433, 379] width 69 height 33
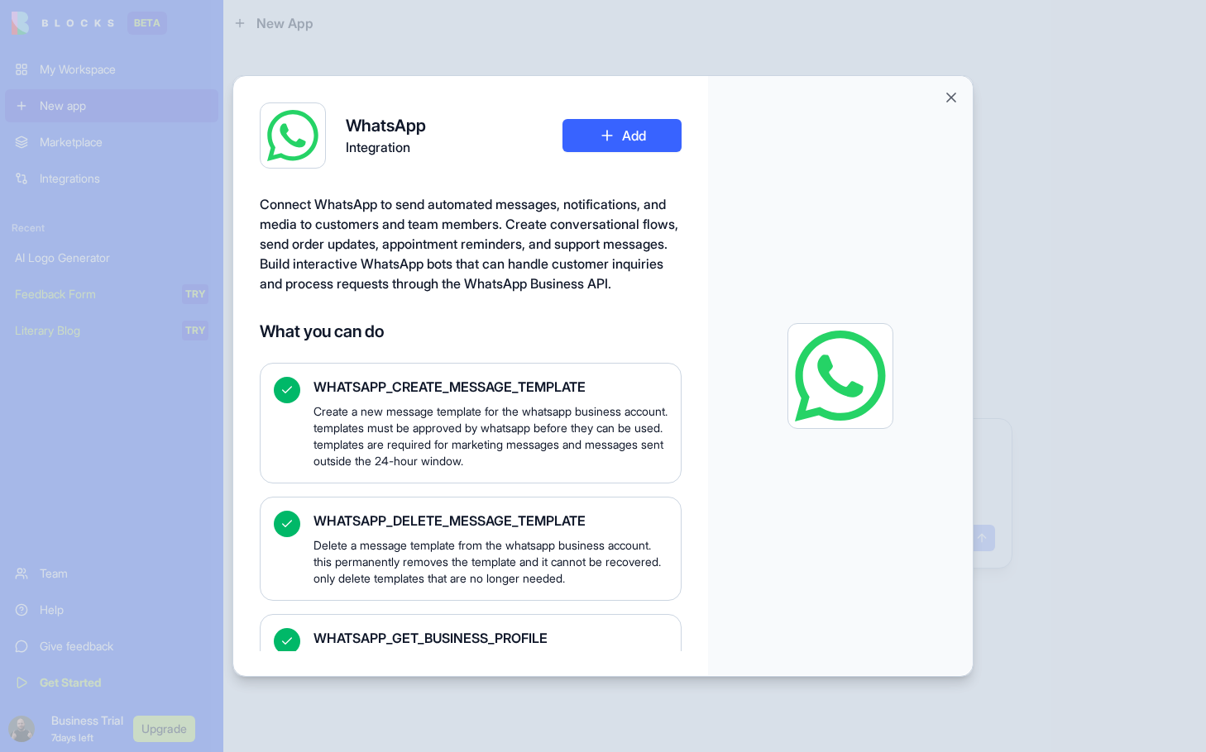
scroll to position [0, 0]
drag, startPoint x: 338, startPoint y: 304, endPoint x: 595, endPoint y: 283, distance: 257.2
click at [595, 283] on span "Connect WhatsApp to send automated messages, notifications, and media to custom…" at bounding box center [469, 245] width 418 height 96
copy span "WhatsApp Business AP"
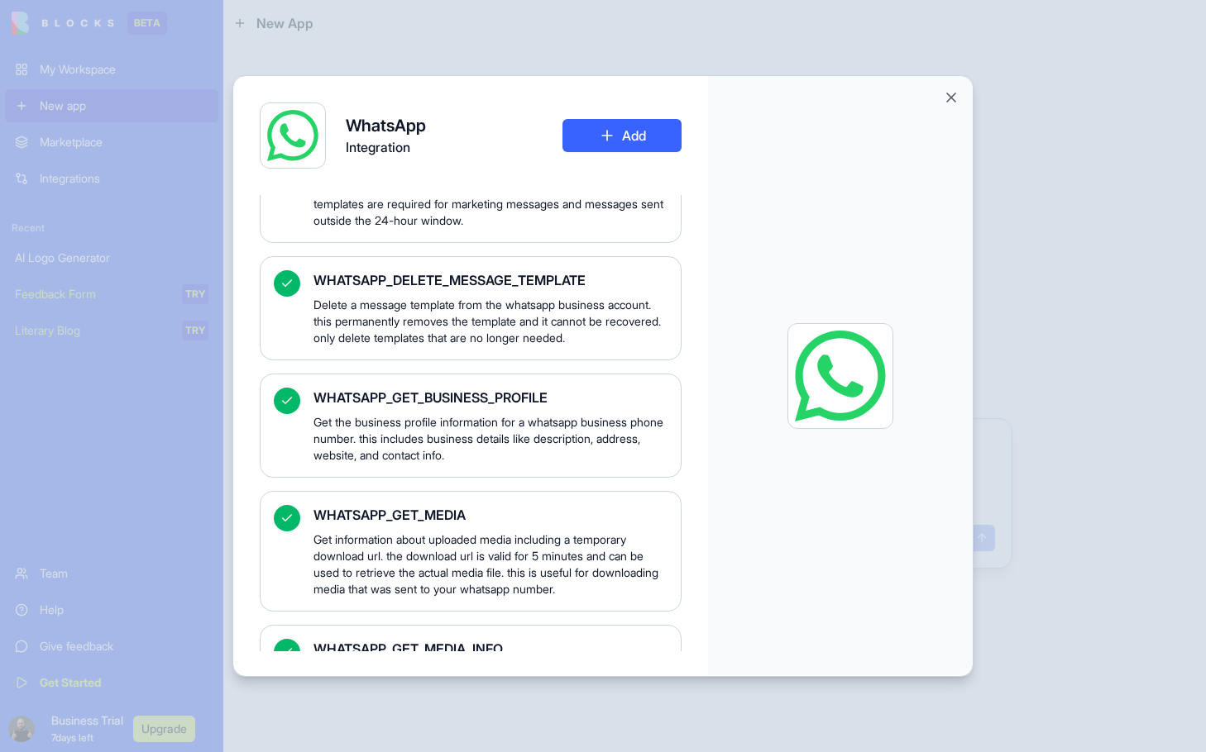
scroll to position [248, 0]
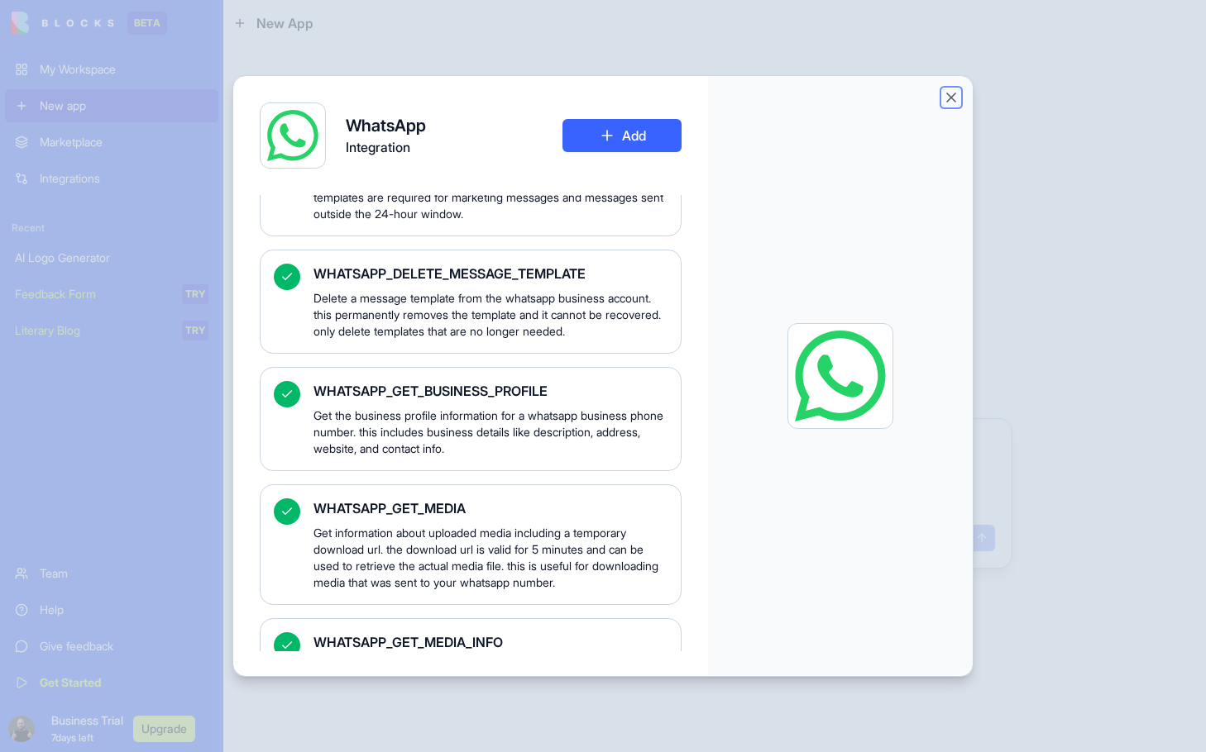
click at [958, 96] on button "Close" at bounding box center [951, 97] width 17 height 17
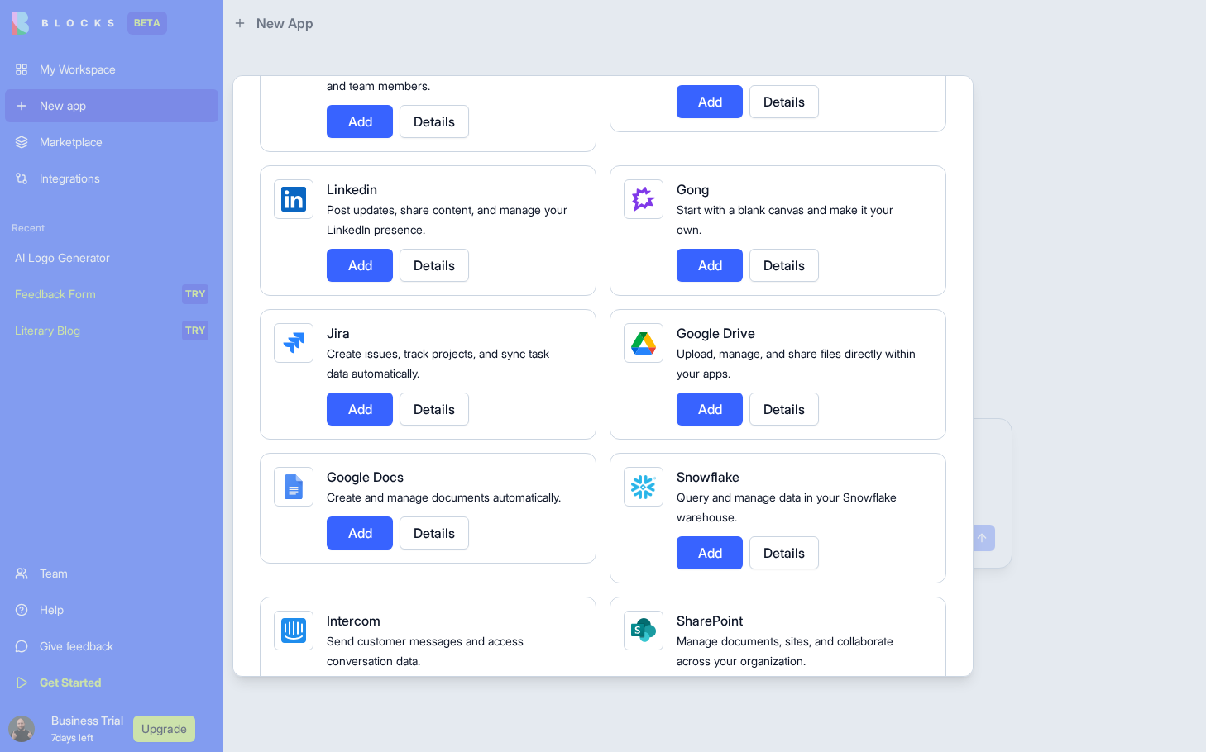
scroll to position [827, 0]
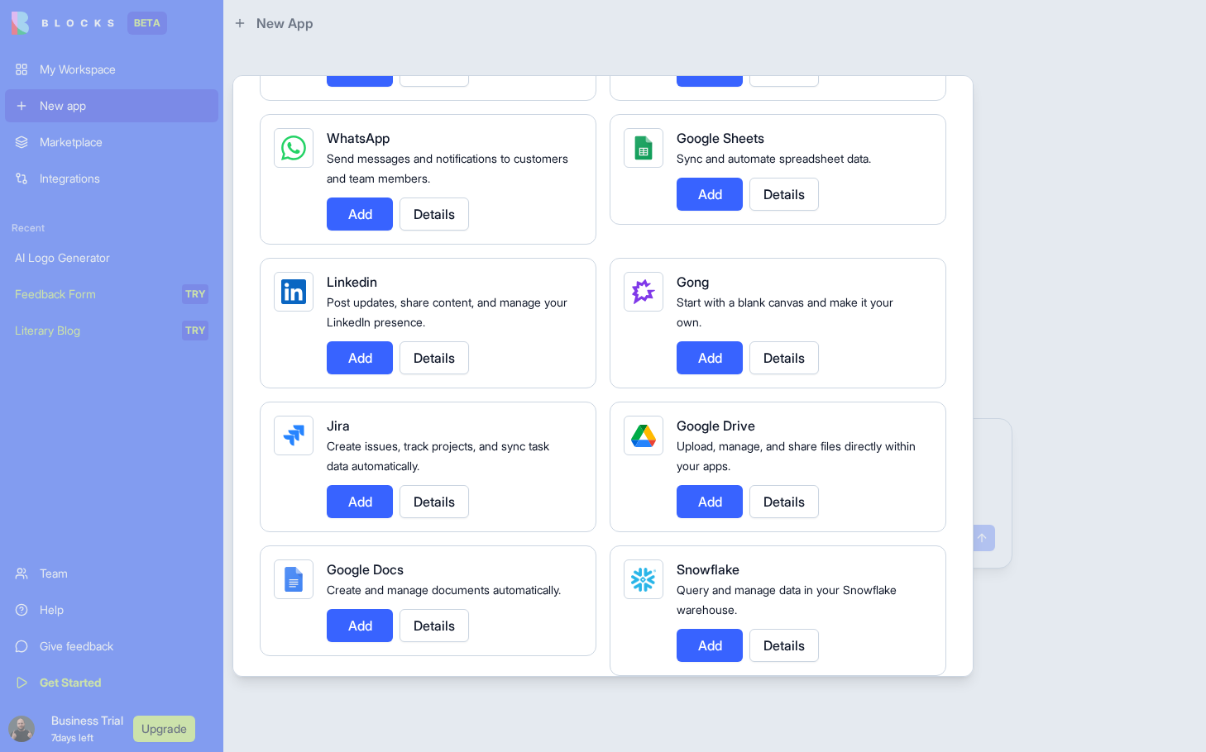
click at [435, 354] on button "Details" at bounding box center [433, 358] width 69 height 33
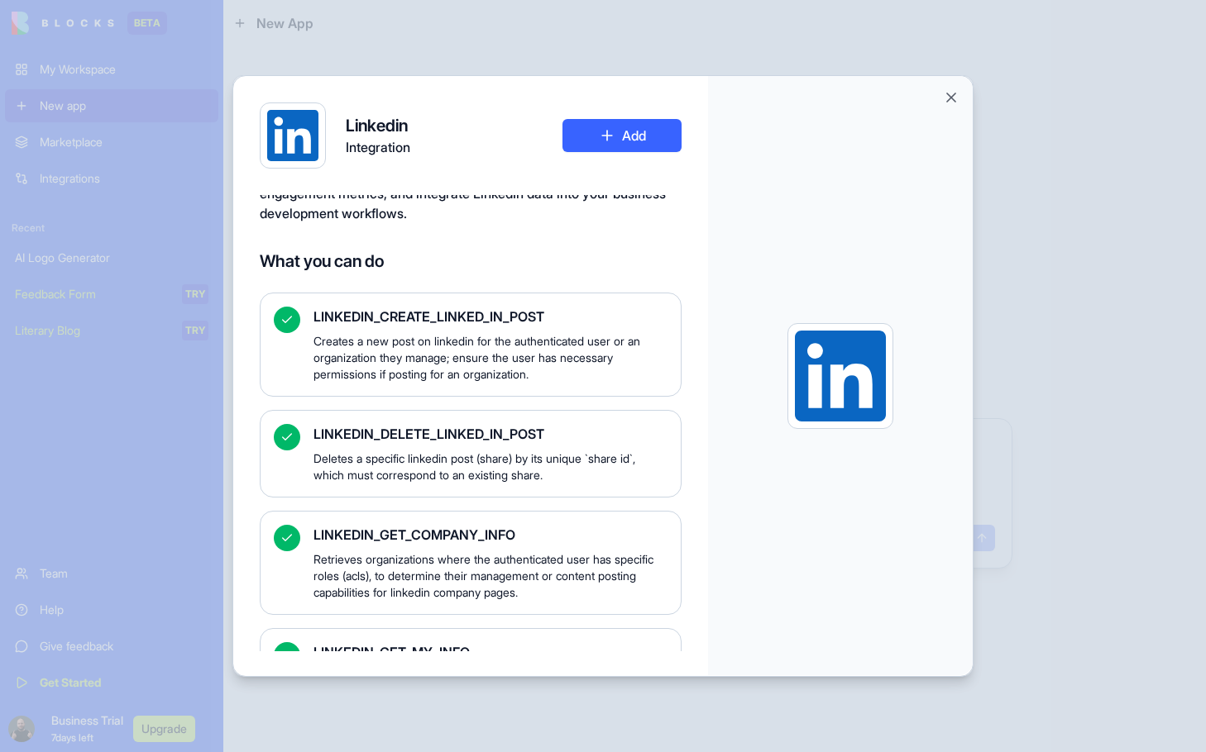
scroll to position [152, 0]
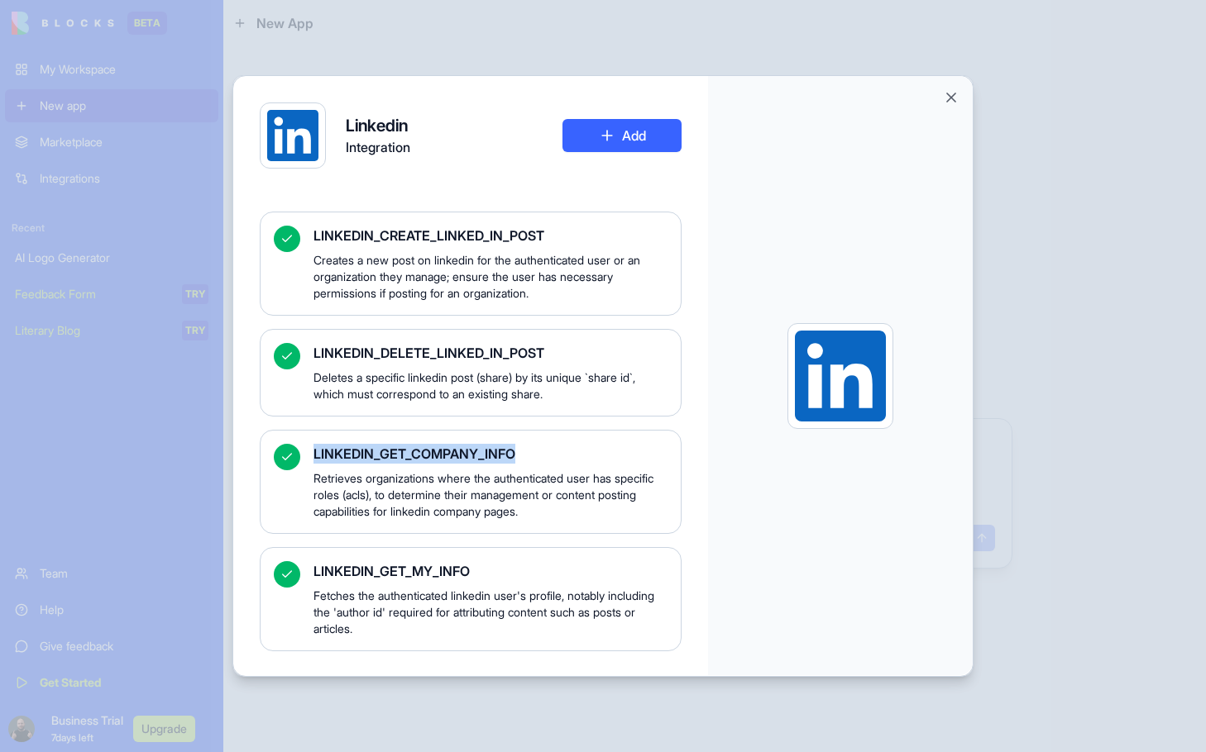
drag, startPoint x: 520, startPoint y: 447, endPoint x: 314, endPoint y: 451, distance: 206.0
click at [314, 451] on span "LINKEDIN_GET_COMPANY_INFO" at bounding box center [490, 454] width 354 height 20
click at [588, 455] on span "LINKEDIN_GET_COMPANY_INFO" at bounding box center [490, 454] width 354 height 20
drag, startPoint x: 488, startPoint y: 570, endPoint x: 314, endPoint y: 574, distance: 173.7
click at [314, 574] on span "LINKEDIN_GET_MY_INFO" at bounding box center [490, 571] width 354 height 20
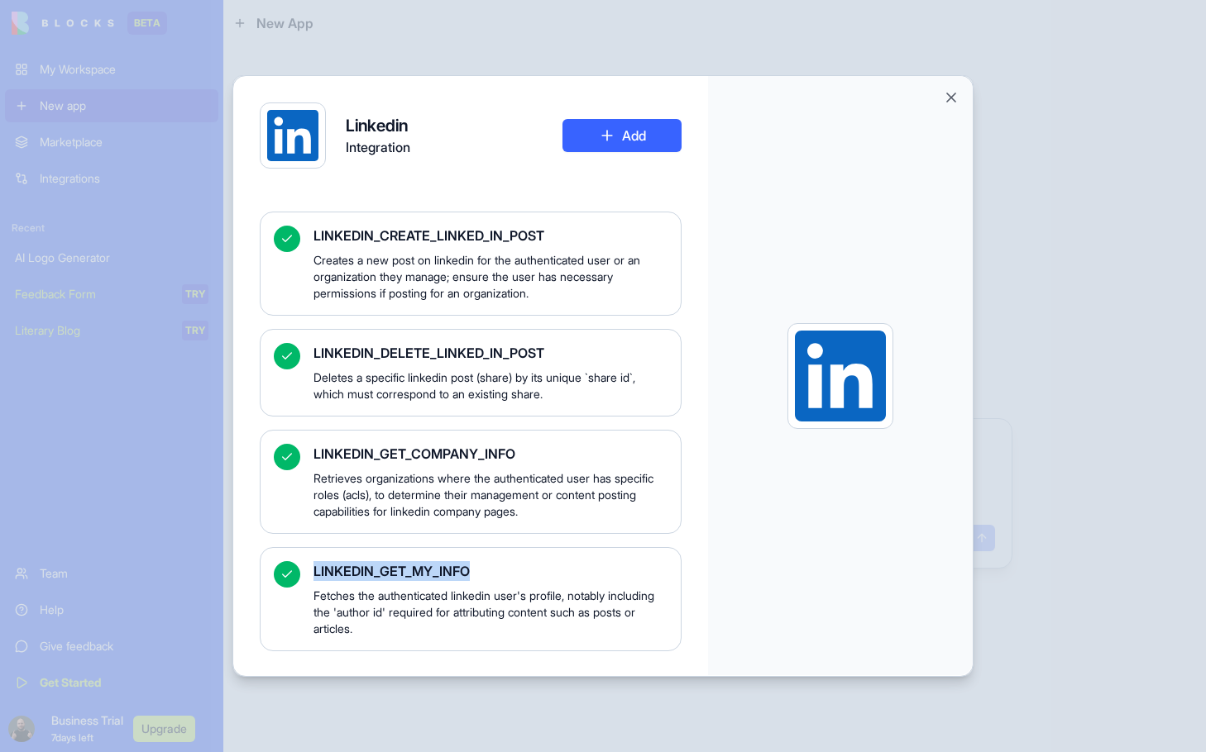
click at [486, 519] on span "Retrieves organizations where the authenticated user has specific roles (acls),…" at bounding box center [490, 496] width 354 height 50
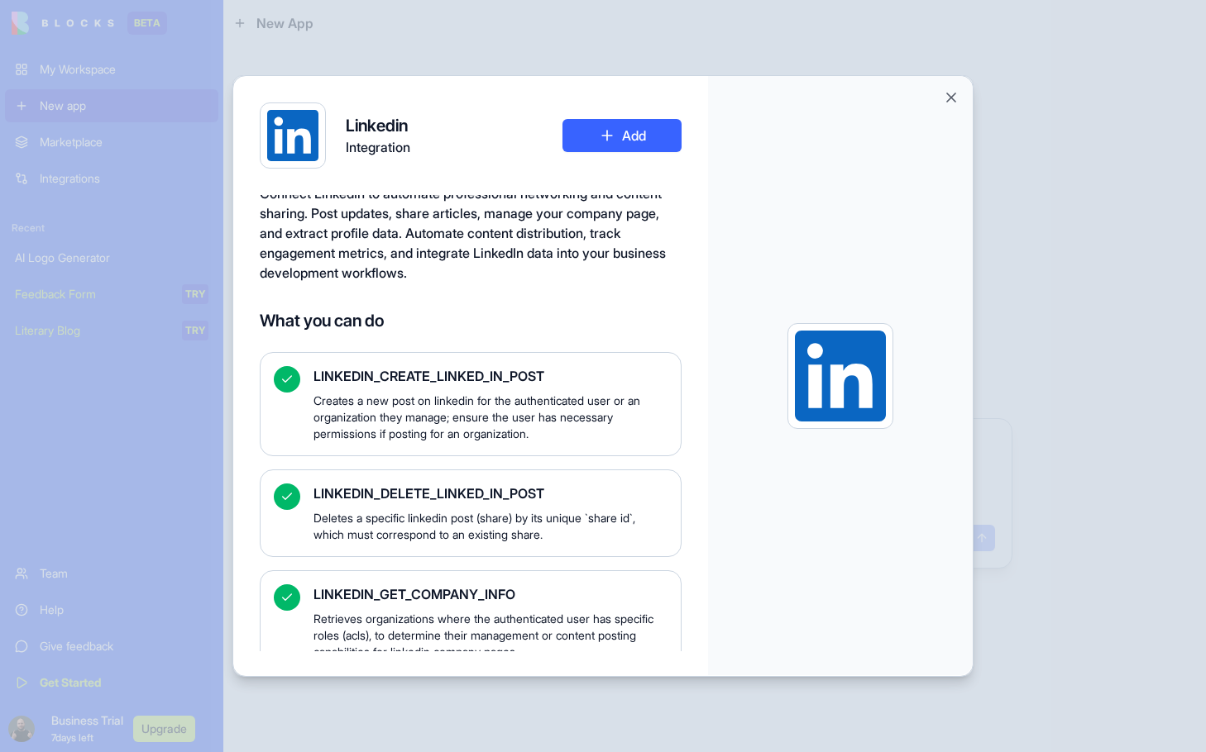
scroll to position [0, 0]
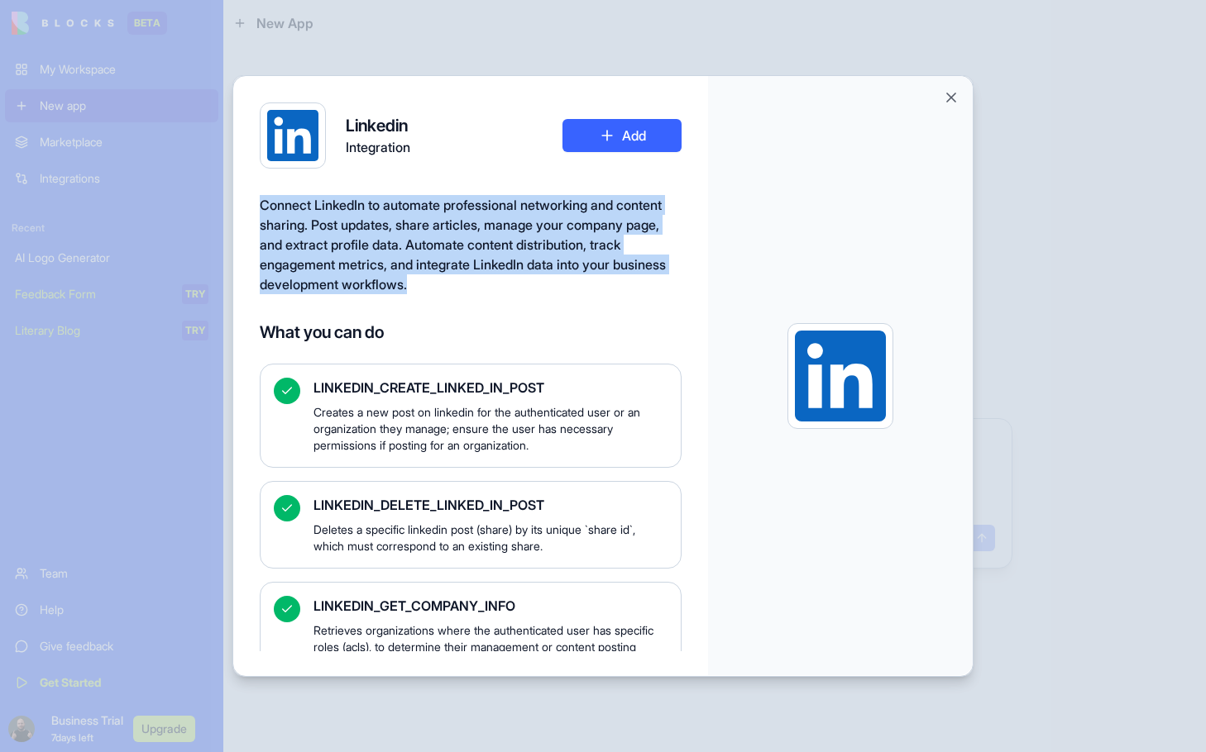
drag, startPoint x: 261, startPoint y: 208, endPoint x: 513, endPoint y: 278, distance: 260.8
click at [513, 278] on div "Connect LinkedIn to automate professional networking and content sharing. Post …" at bounding box center [471, 244] width 422 height 99
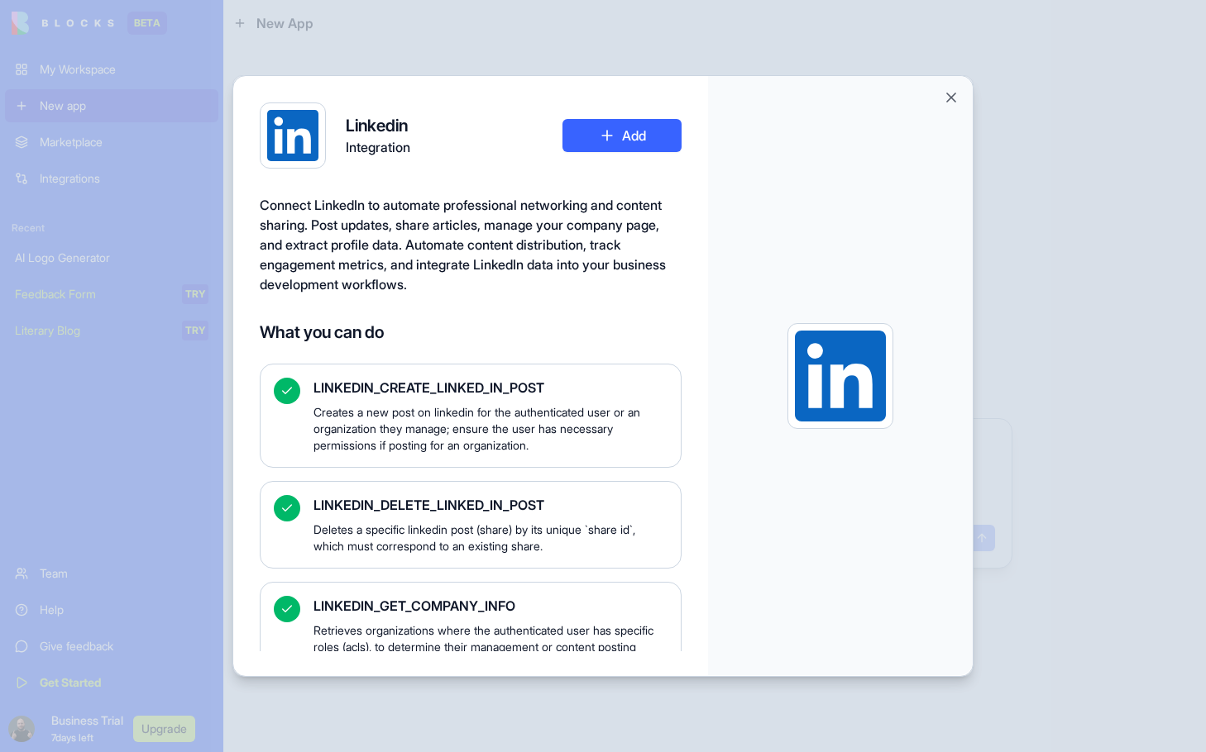
click at [650, 318] on div "Connect LinkedIn to automate professional networking and content sharing. Post …" at bounding box center [471, 423] width 422 height 456
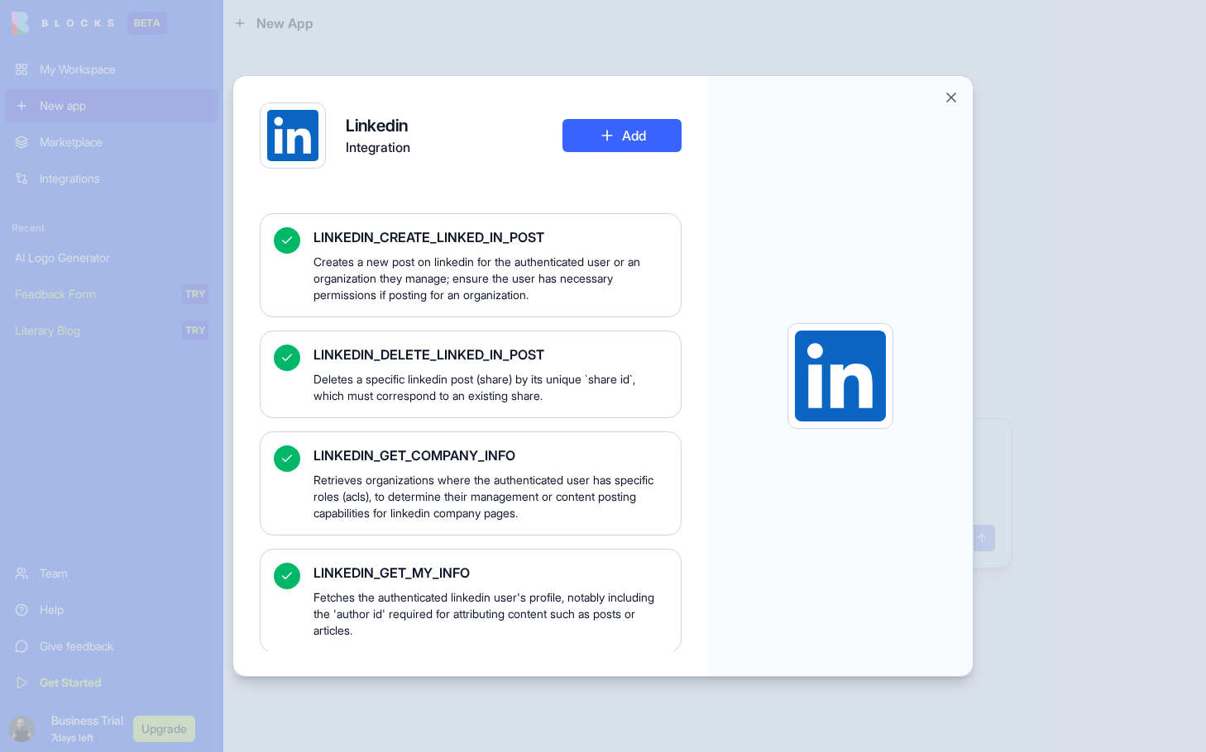
scroll to position [152, 0]
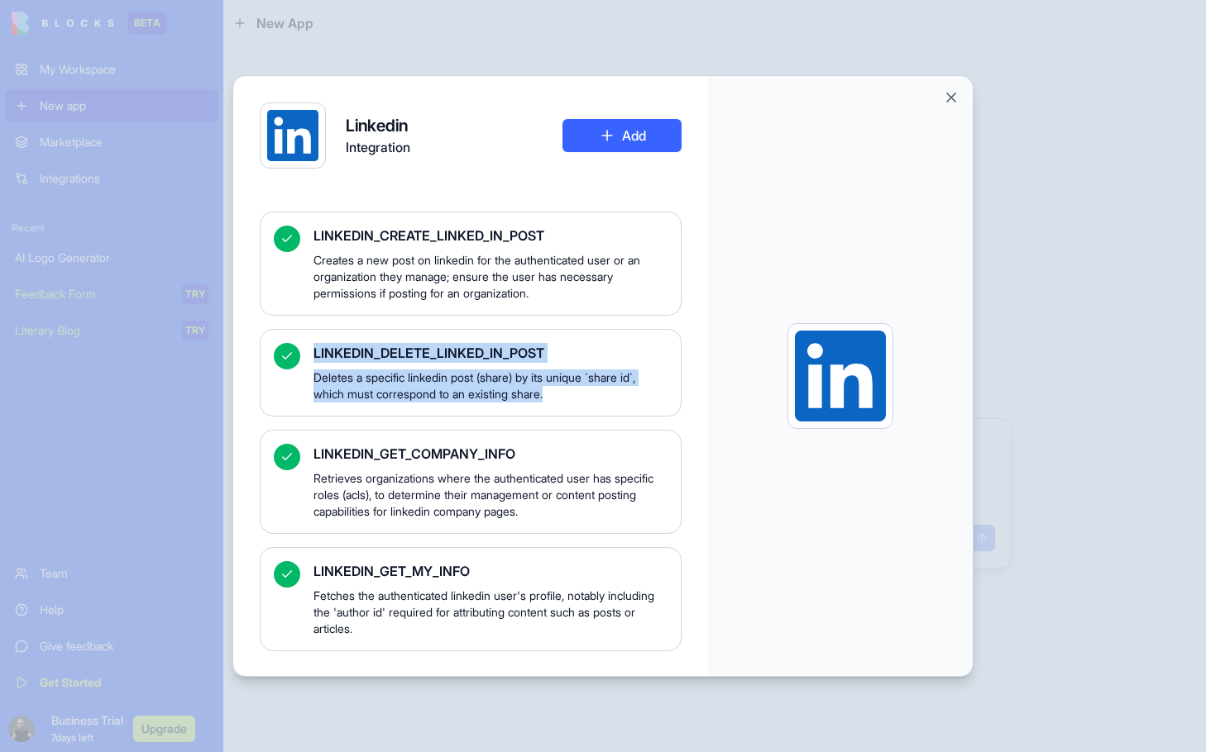
drag, startPoint x: 294, startPoint y: 356, endPoint x: 568, endPoint y: 391, distance: 275.9
click at [568, 391] on div "LINKEDIN_DELETE_LINKED_IN_POST Deletes a specific linkedin post (share) by its …" at bounding box center [471, 373] width 422 height 88
click at [948, 97] on button "Close" at bounding box center [951, 97] width 17 height 17
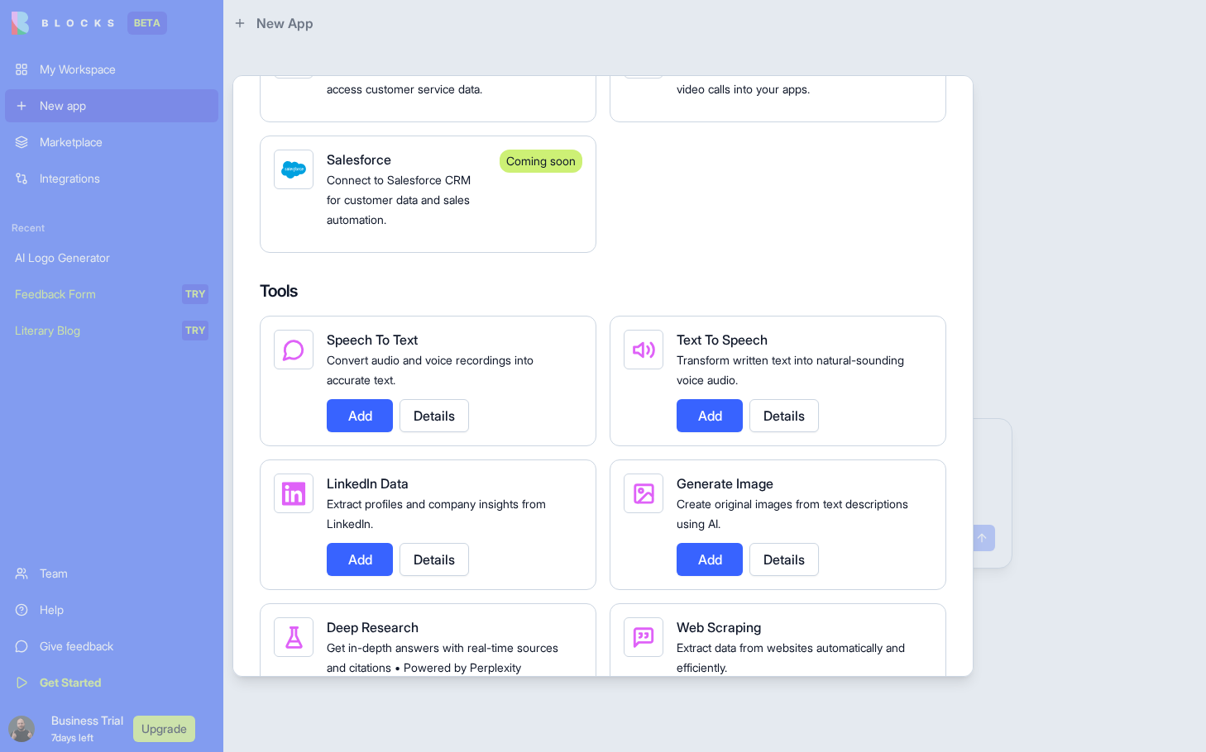
scroll to position [2233, 0]
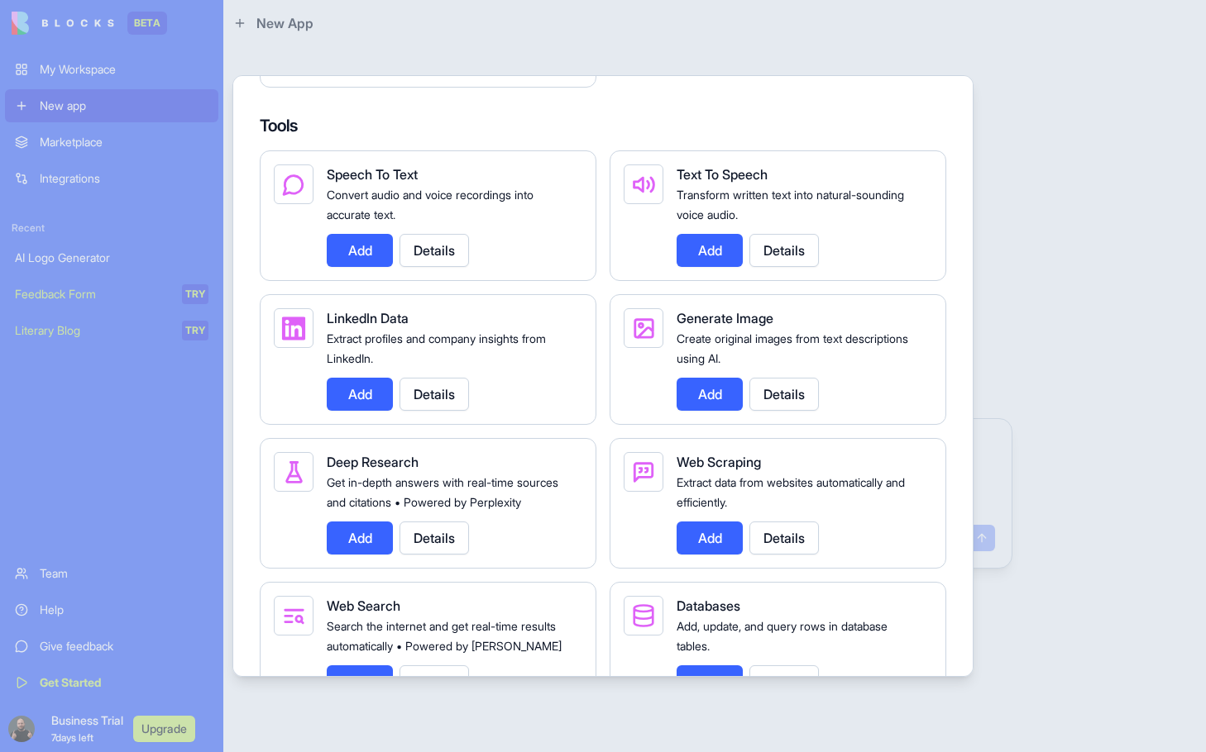
click at [438, 411] on button "Details" at bounding box center [433, 394] width 69 height 33
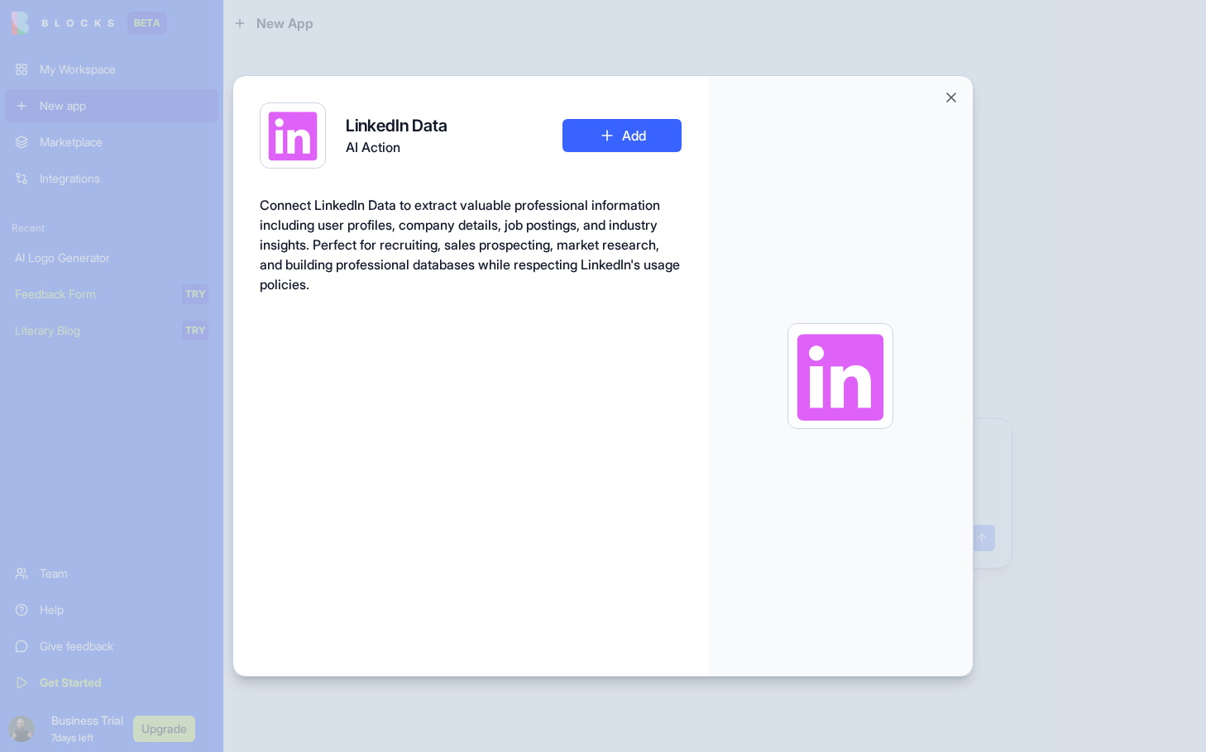
click at [636, 136] on button "Add" at bounding box center [621, 135] width 119 height 33
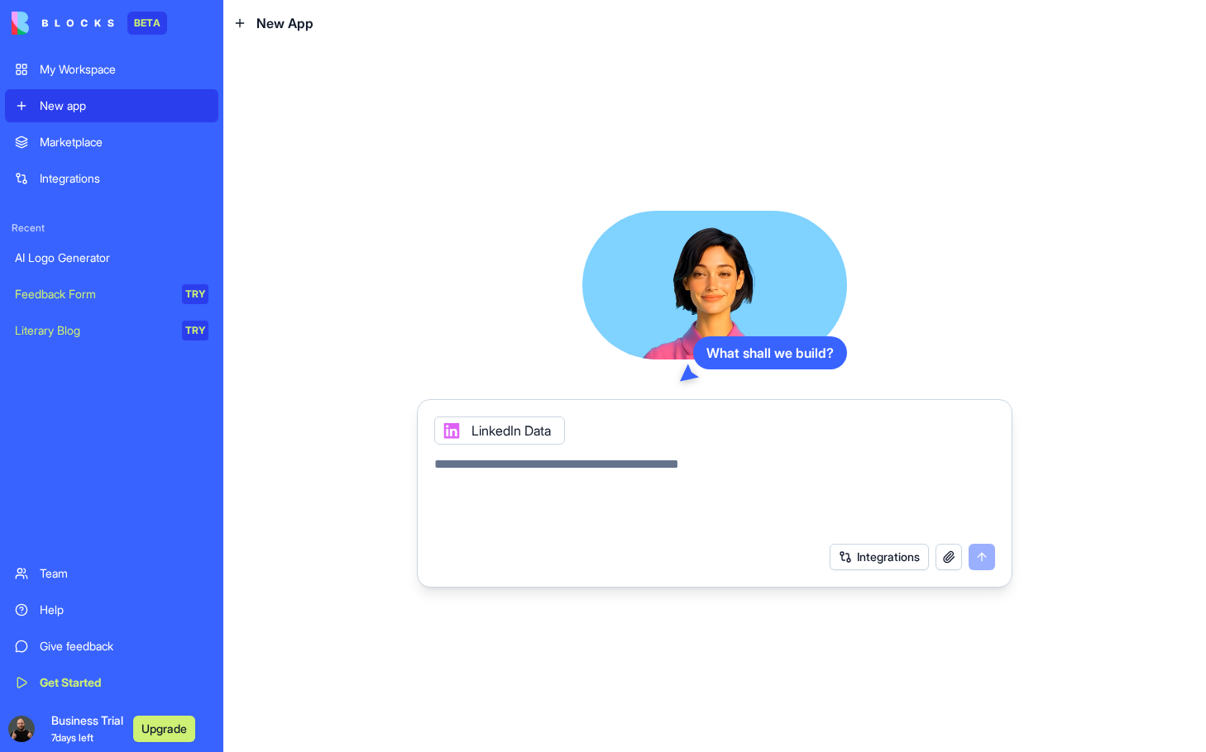
click at [580, 469] on textarea at bounding box center [714, 494] width 561 height 79
click at [904, 559] on button "Integrations" at bounding box center [878, 557] width 99 height 26
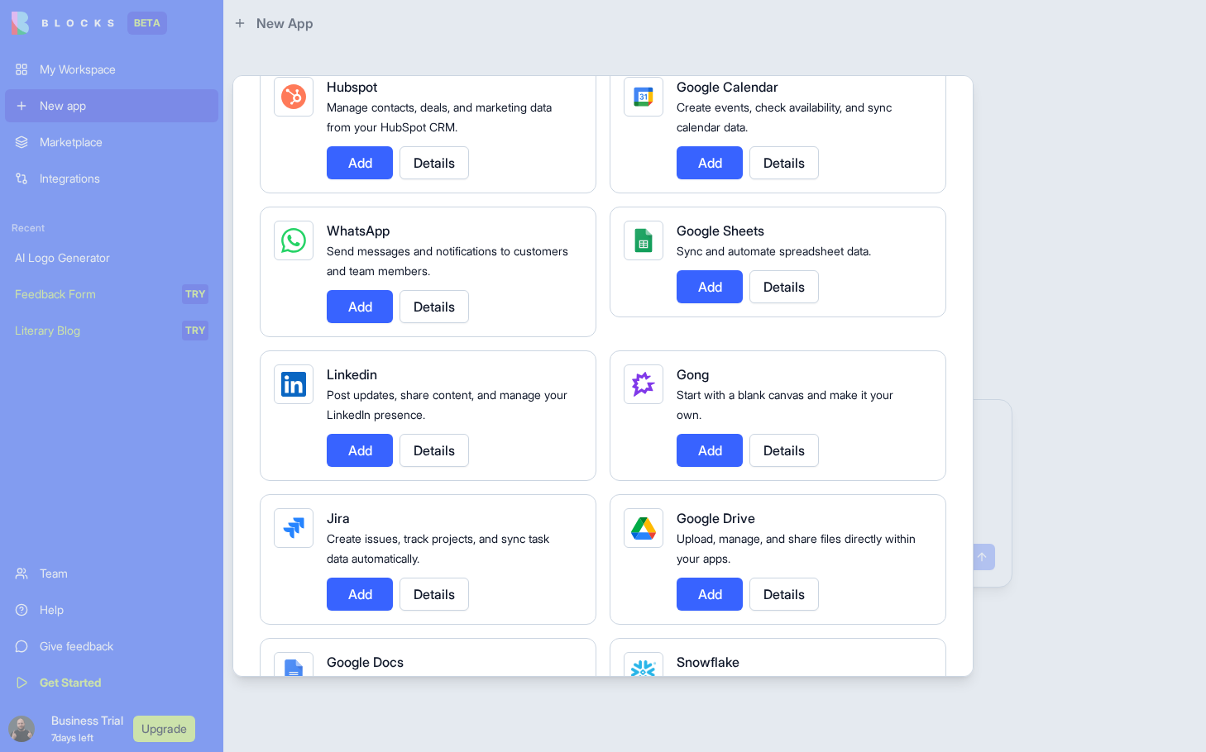
scroll to position [827, 0]
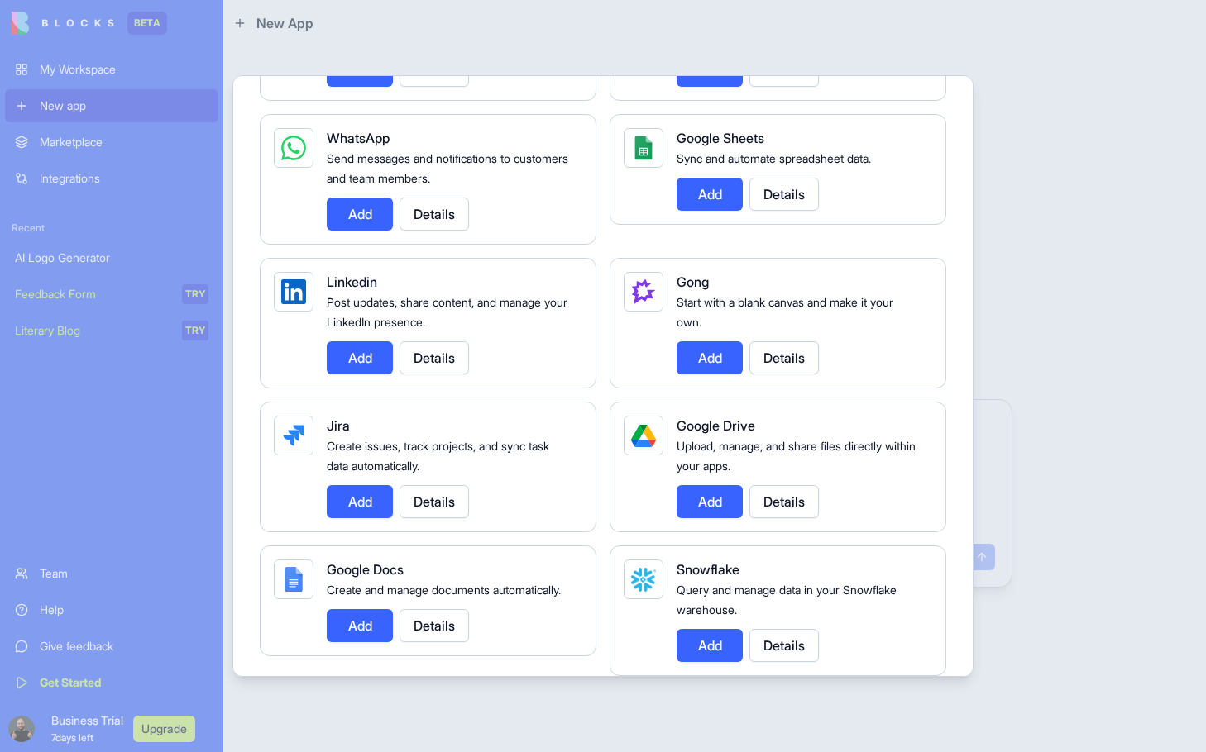
click at [373, 365] on button "Add" at bounding box center [360, 358] width 66 height 33
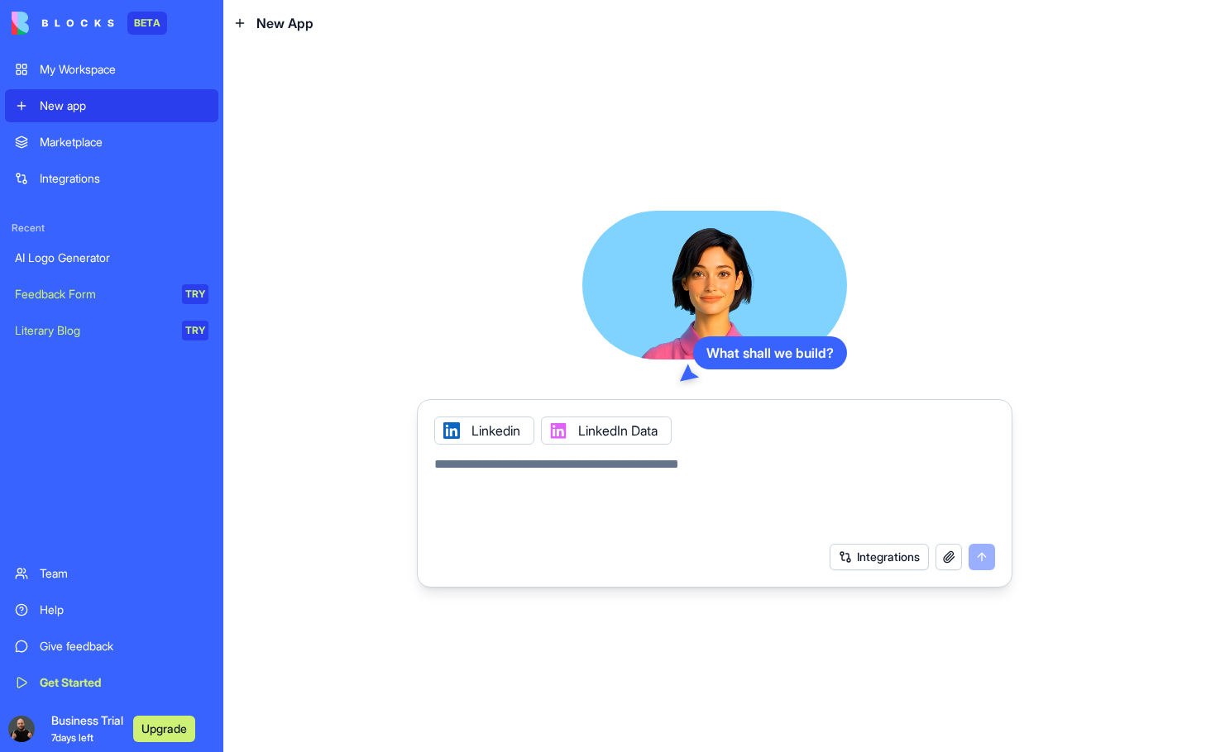
click at [902, 559] on button "Integrations" at bounding box center [878, 557] width 99 height 26
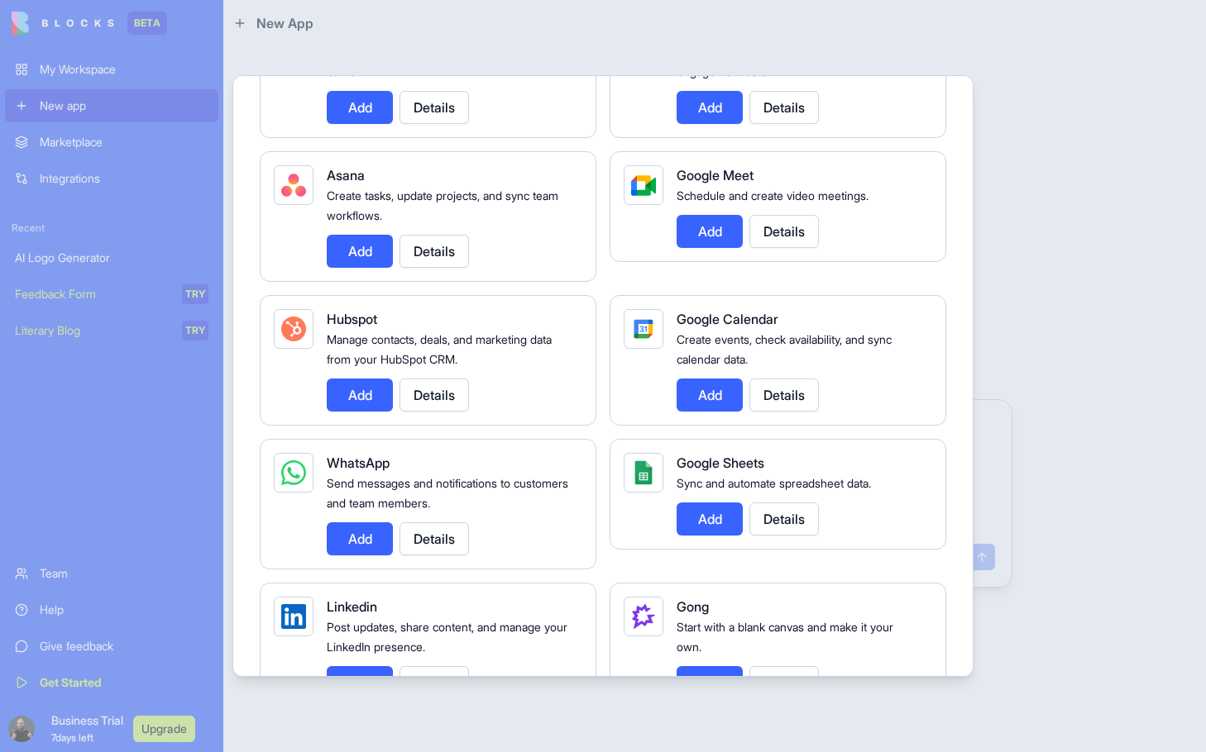
scroll to position [579, 0]
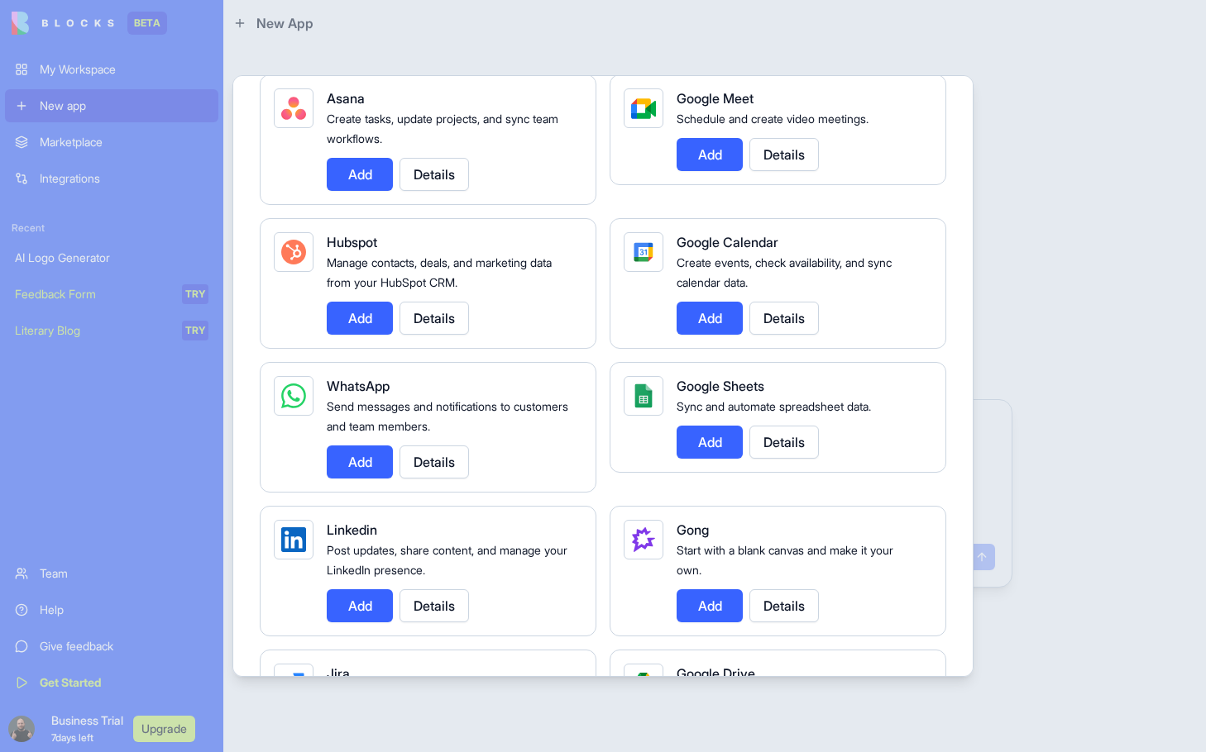
click at [728, 444] on button "Add" at bounding box center [709, 442] width 66 height 33
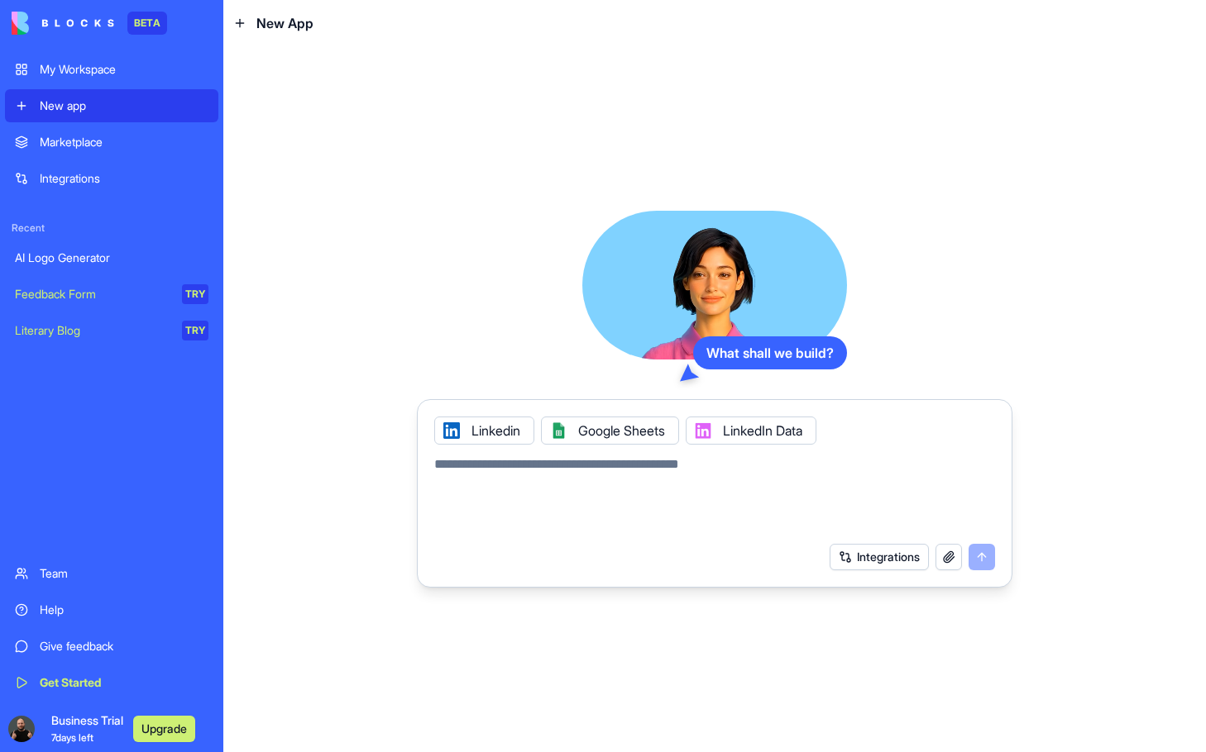
click at [619, 471] on textarea at bounding box center [714, 494] width 561 height 79
click at [885, 558] on button "Integrations" at bounding box center [878, 557] width 99 height 26
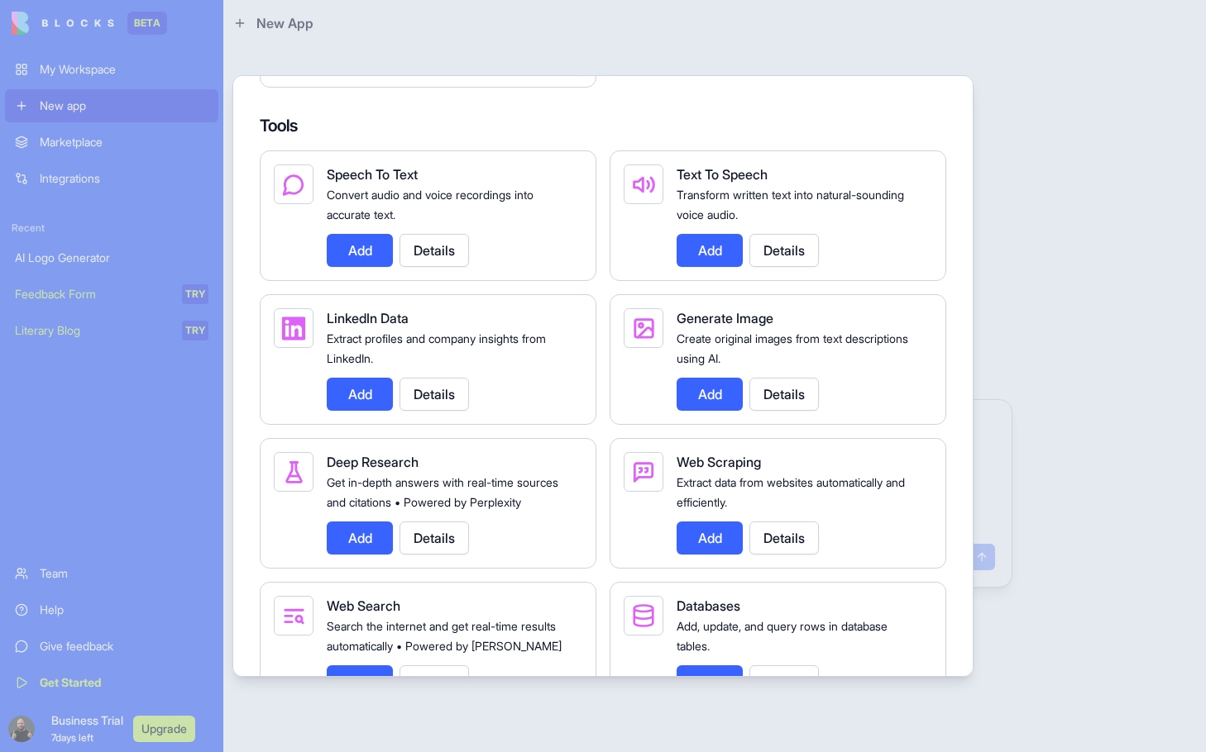
scroll to position [2315, 0]
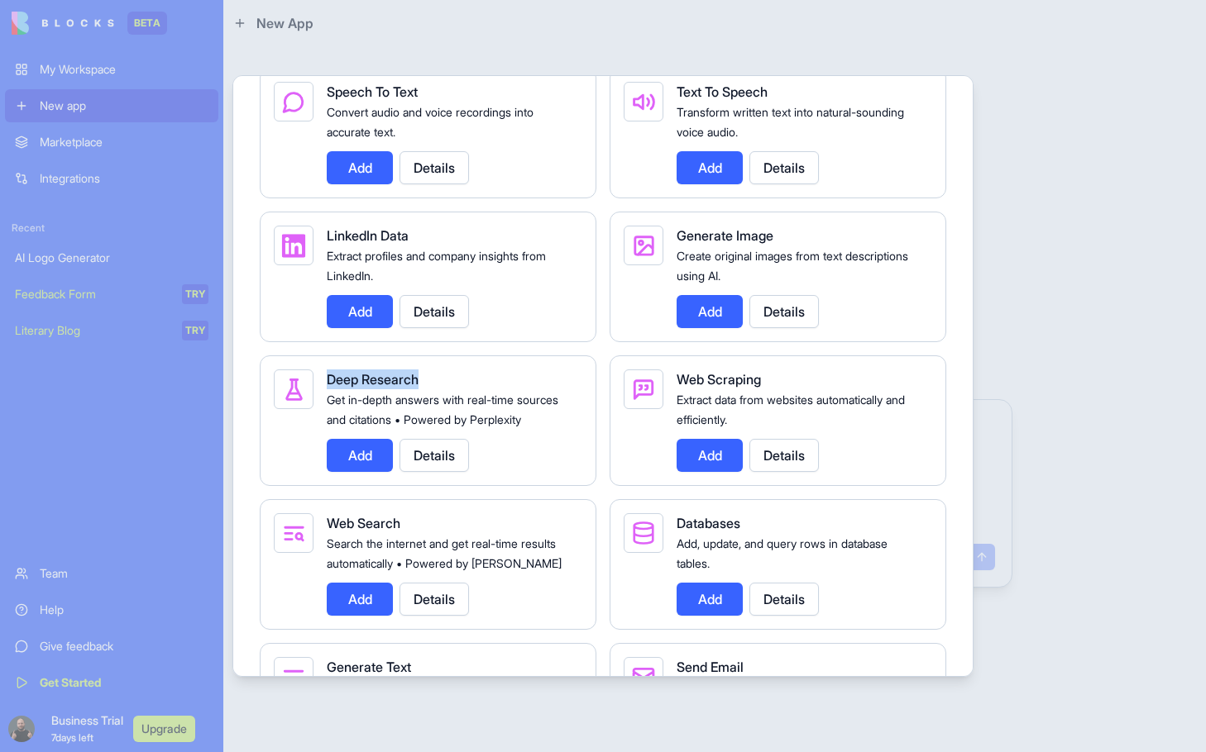
drag, startPoint x: 328, startPoint y: 400, endPoint x: 462, endPoint y: 401, distance: 134.0
click at [454, 389] on div "Deep Research" at bounding box center [448, 380] width 242 height 20
click at [486, 389] on div "Deep Research" at bounding box center [448, 380] width 242 height 20
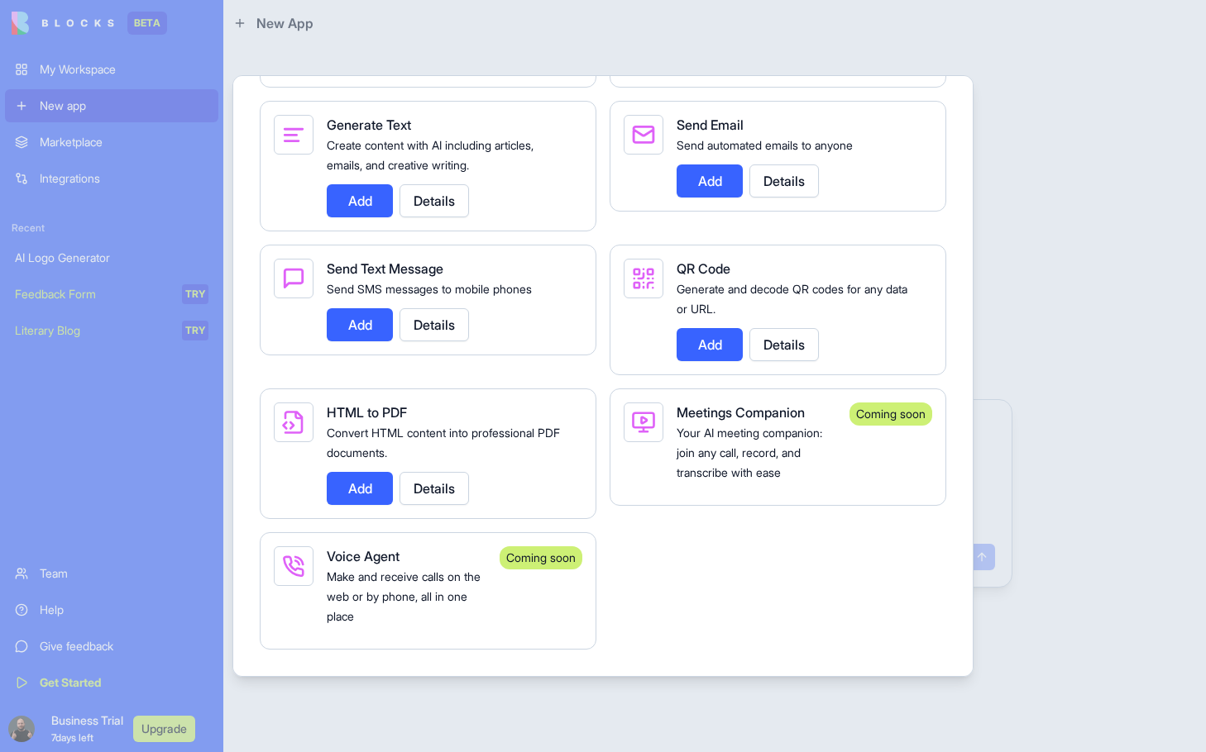
scroll to position [2897, 0]
click at [407, 602] on span "Make and receive calls on the web or by phone, all in one place" at bounding box center [404, 597] width 154 height 54
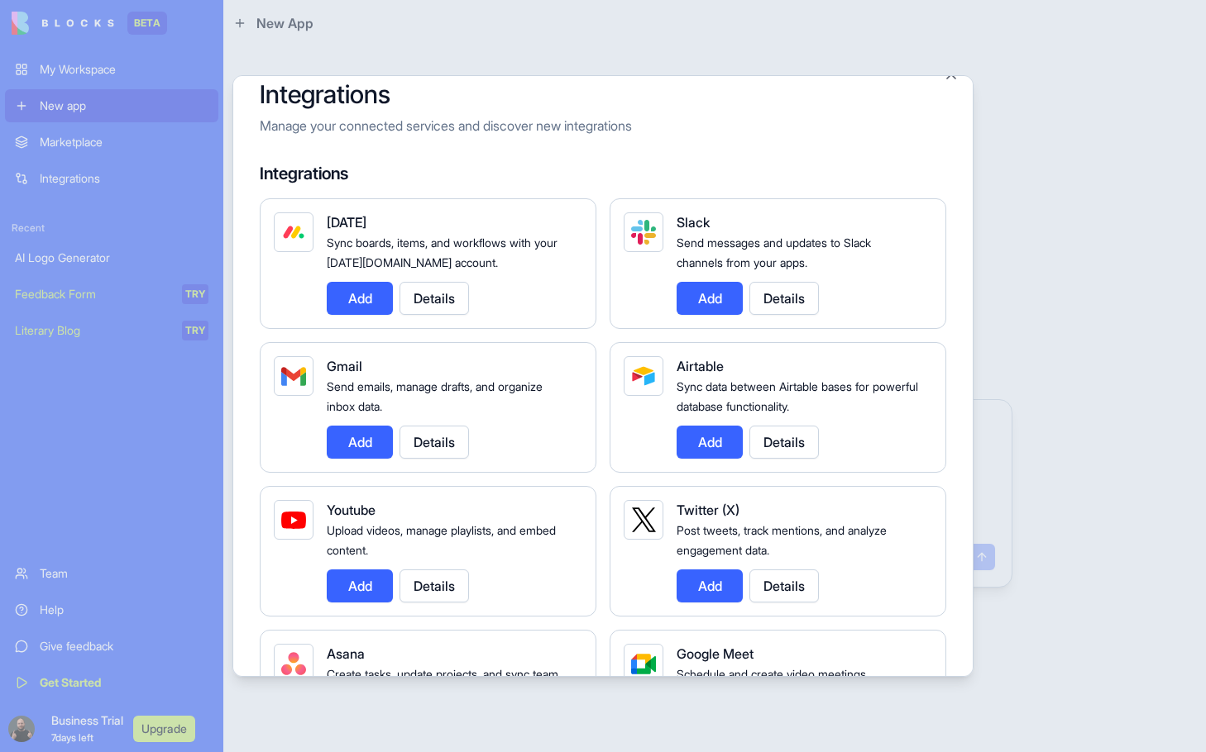
scroll to position [0, 0]
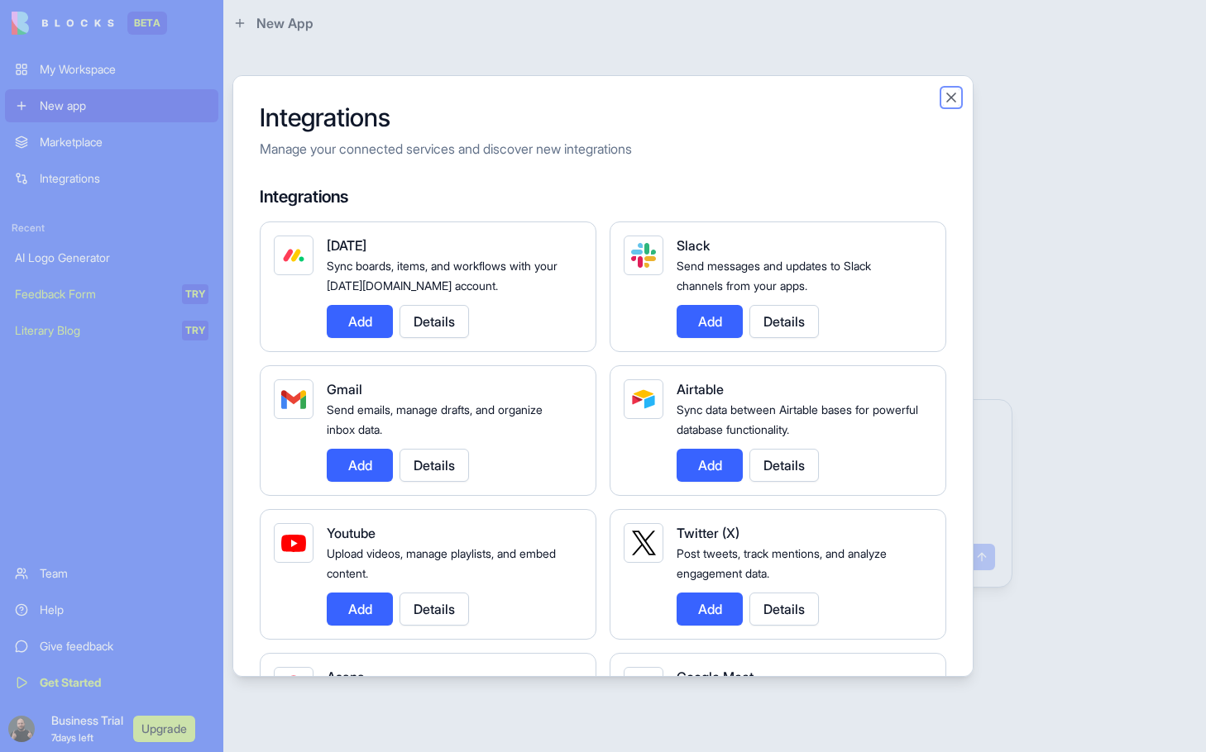
click at [953, 93] on button "Close" at bounding box center [951, 97] width 17 height 17
